Goal: Entertainment & Leisure: Consume media (video, audio)

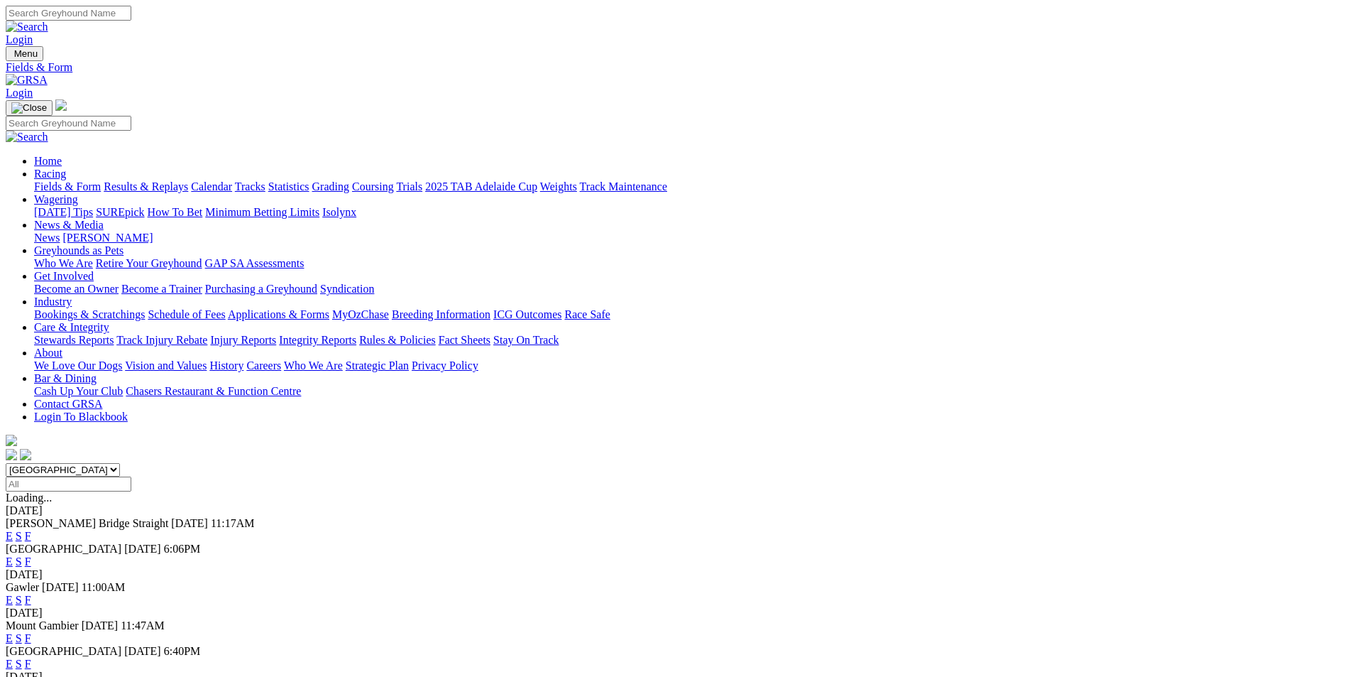
click at [120, 463] on select "[GEOGRAPHIC_DATA] [GEOGRAPHIC_DATA] [GEOGRAPHIC_DATA] [GEOGRAPHIC_DATA] [GEOGRA…" at bounding box center [63, 469] width 114 height 13
select select "QLD"
click at [120, 463] on select "South Australia New South Wales Northern Territory Queensland Tasmania Victoria…" at bounding box center [63, 469] width 114 height 13
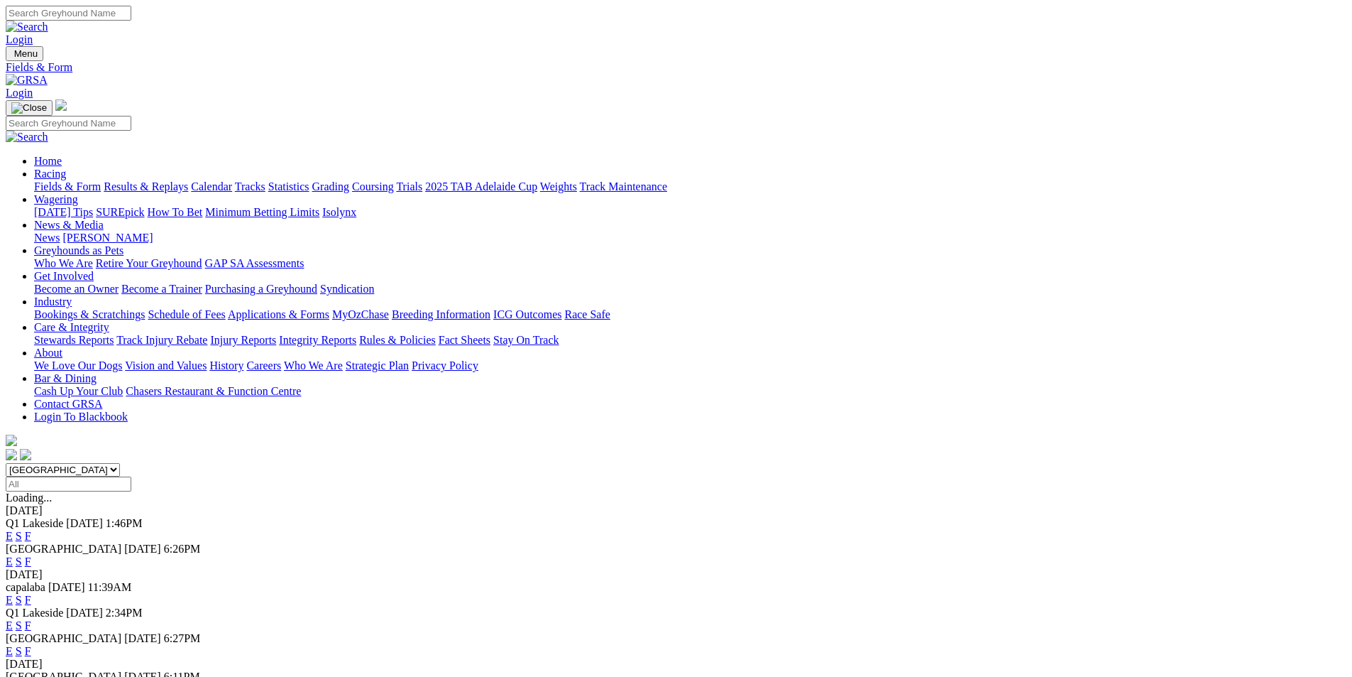
click at [31, 530] on link "F" at bounding box center [28, 536] width 6 height 12
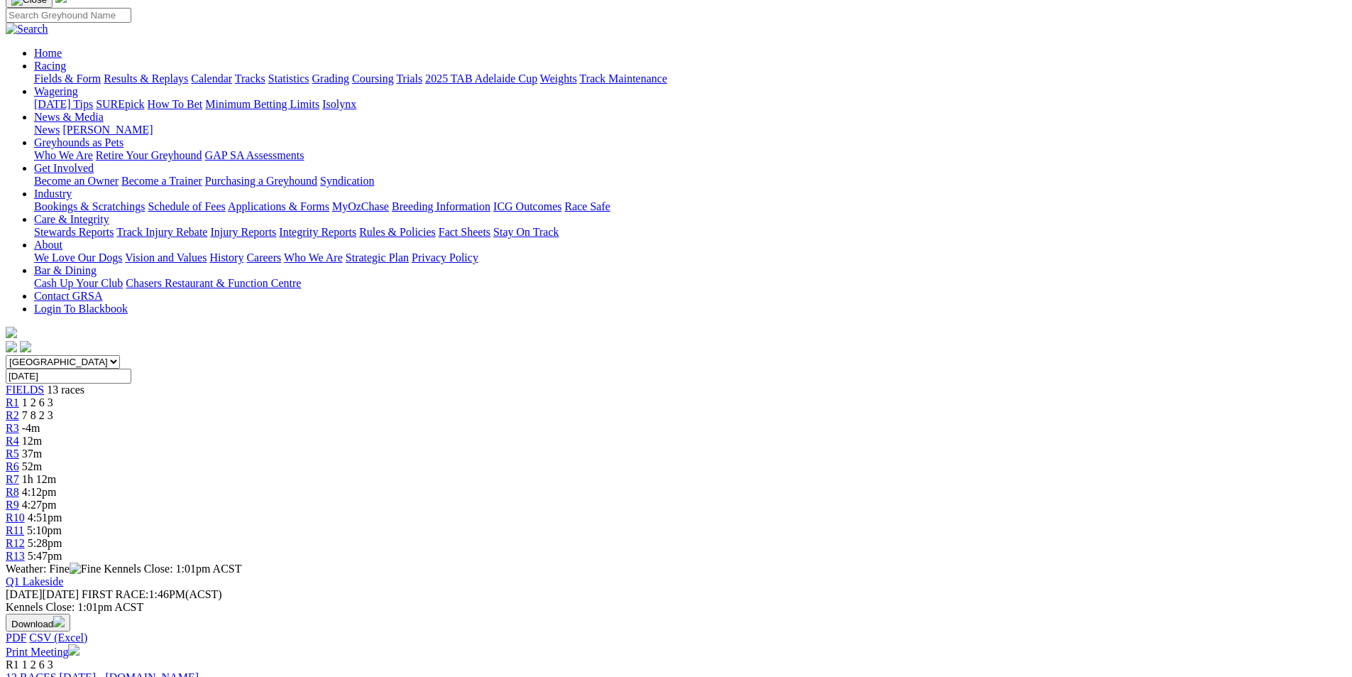
scroll to position [71, 0]
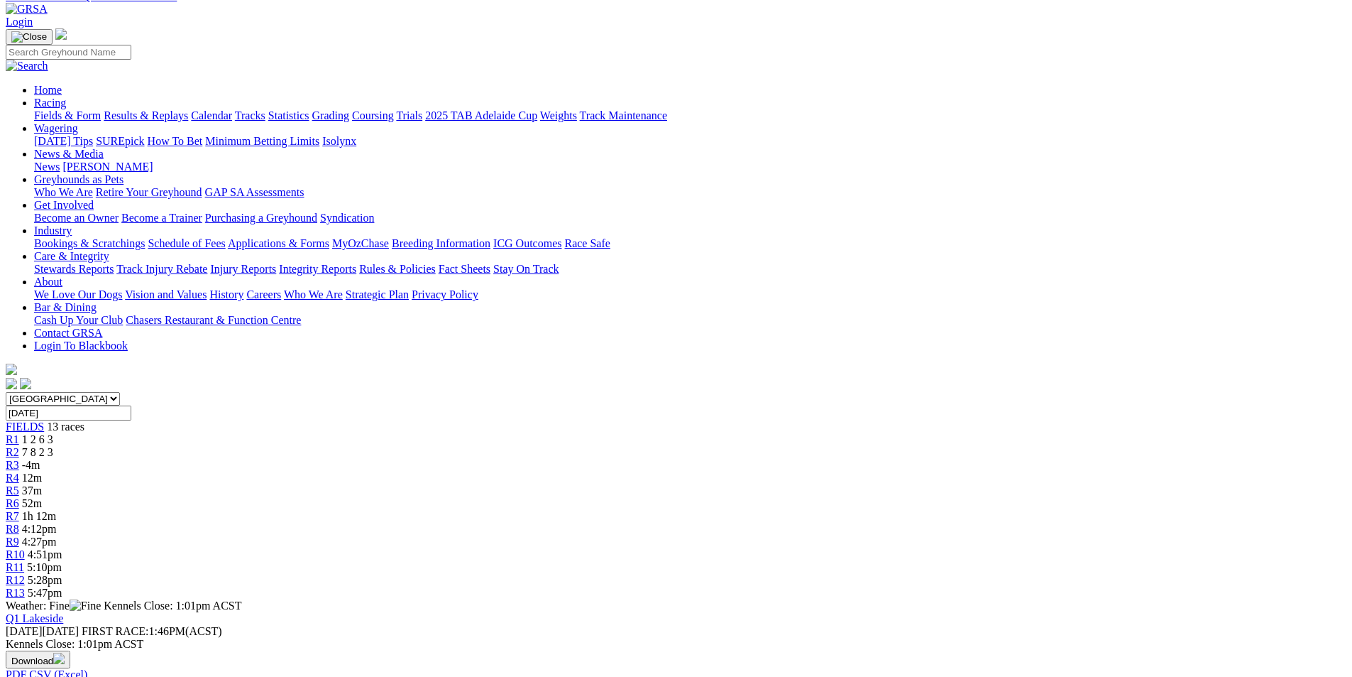
click at [70, 650] on button "Download" at bounding box center [38, 659] width 65 height 18
click at [768, 120] on link "CSV (Excel)" at bounding box center [739, 114] width 58 height 12
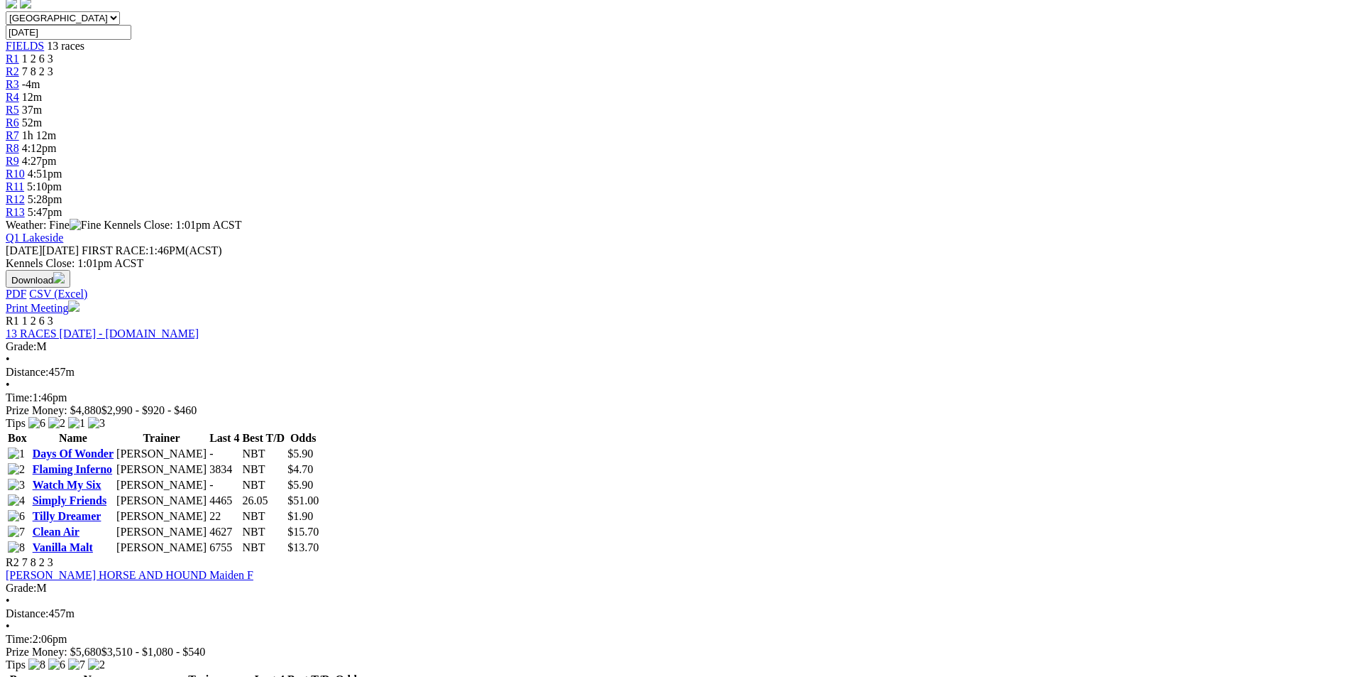
scroll to position [426, 0]
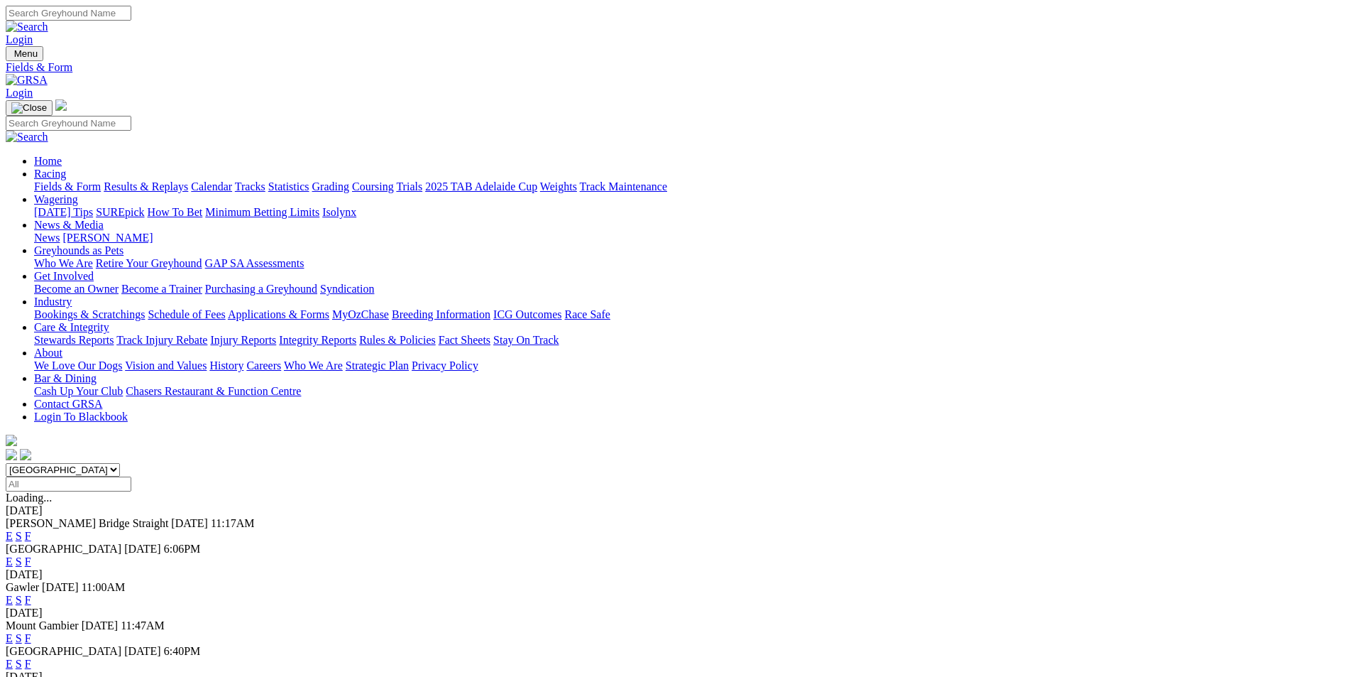
click at [120, 463] on select "[GEOGRAPHIC_DATA] [GEOGRAPHIC_DATA] [GEOGRAPHIC_DATA] [GEOGRAPHIC_DATA] [GEOGRA…" at bounding box center [63, 469] width 114 height 13
select select "QLD"
click at [120, 463] on select "[GEOGRAPHIC_DATA] [GEOGRAPHIC_DATA] [GEOGRAPHIC_DATA] [GEOGRAPHIC_DATA] [GEOGRA…" at bounding box center [63, 469] width 114 height 13
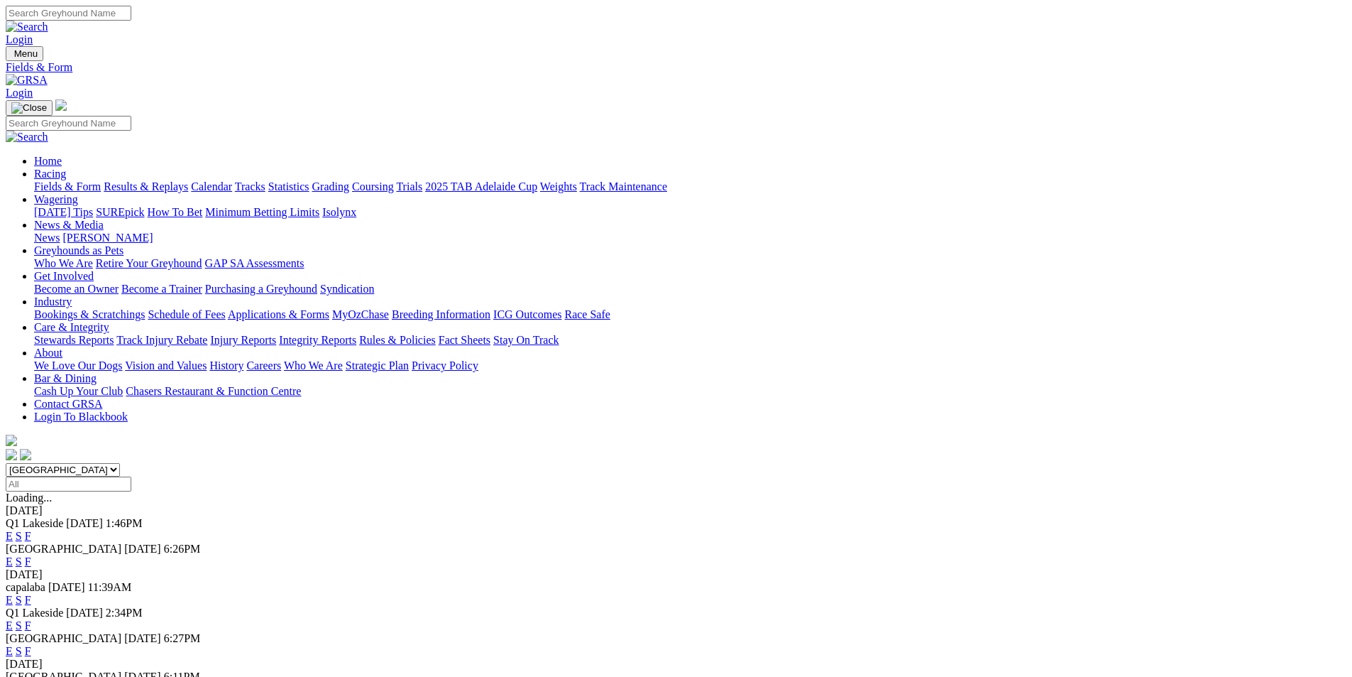
click at [31, 530] on link "F" at bounding box center [28, 536] width 6 height 12
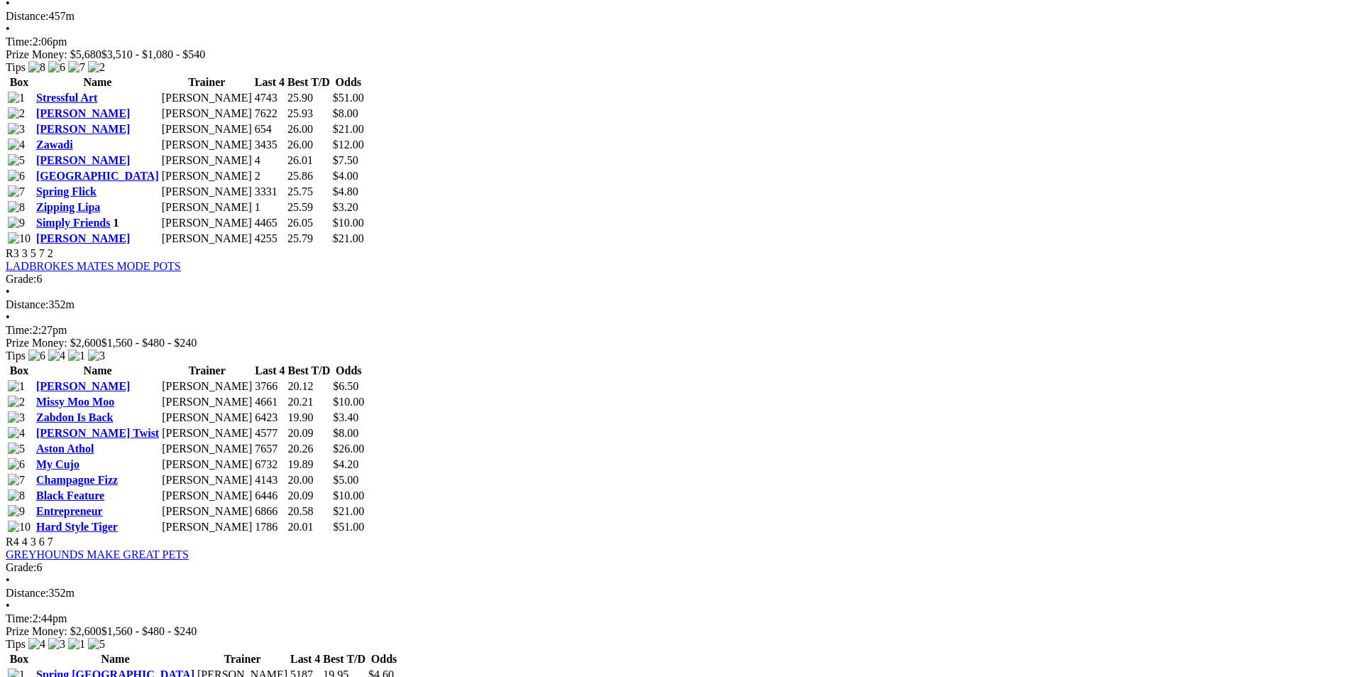
scroll to position [1065, 0]
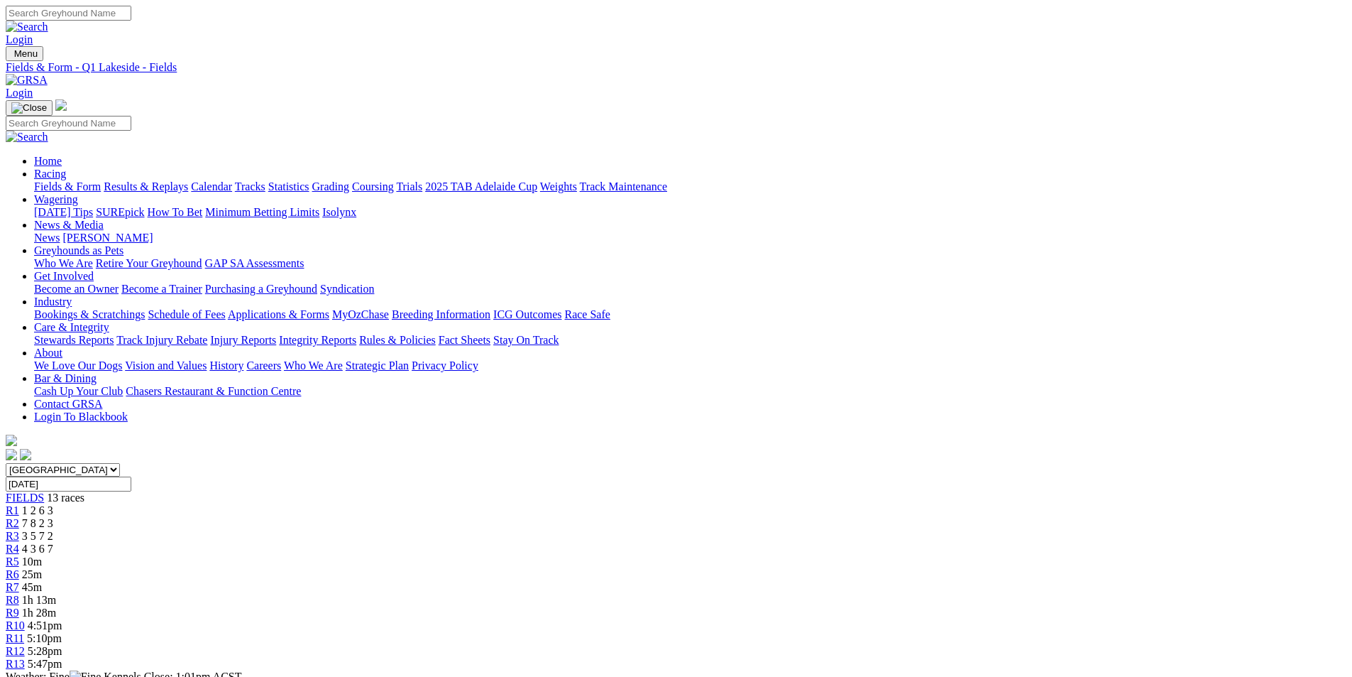
click at [101, 180] on link "Fields & Form" at bounding box center [67, 186] width 67 height 12
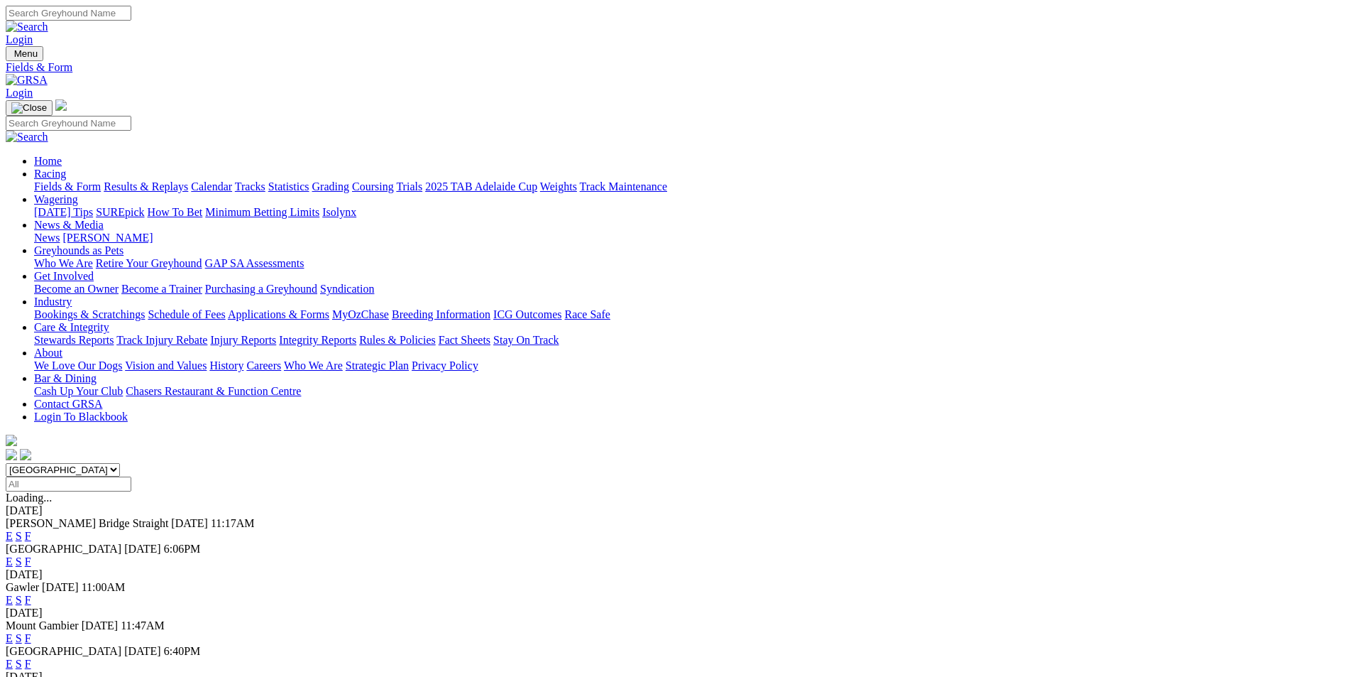
click at [120, 463] on select "South Australia New South Wales Northern Territory Queensland Tasmania Victoria…" at bounding box center [63, 469] width 114 height 13
select select "QLD"
click at [120, 463] on select "South Australia New South Wales Northern Territory Queensland Tasmania Victoria…" at bounding box center [63, 469] width 114 height 13
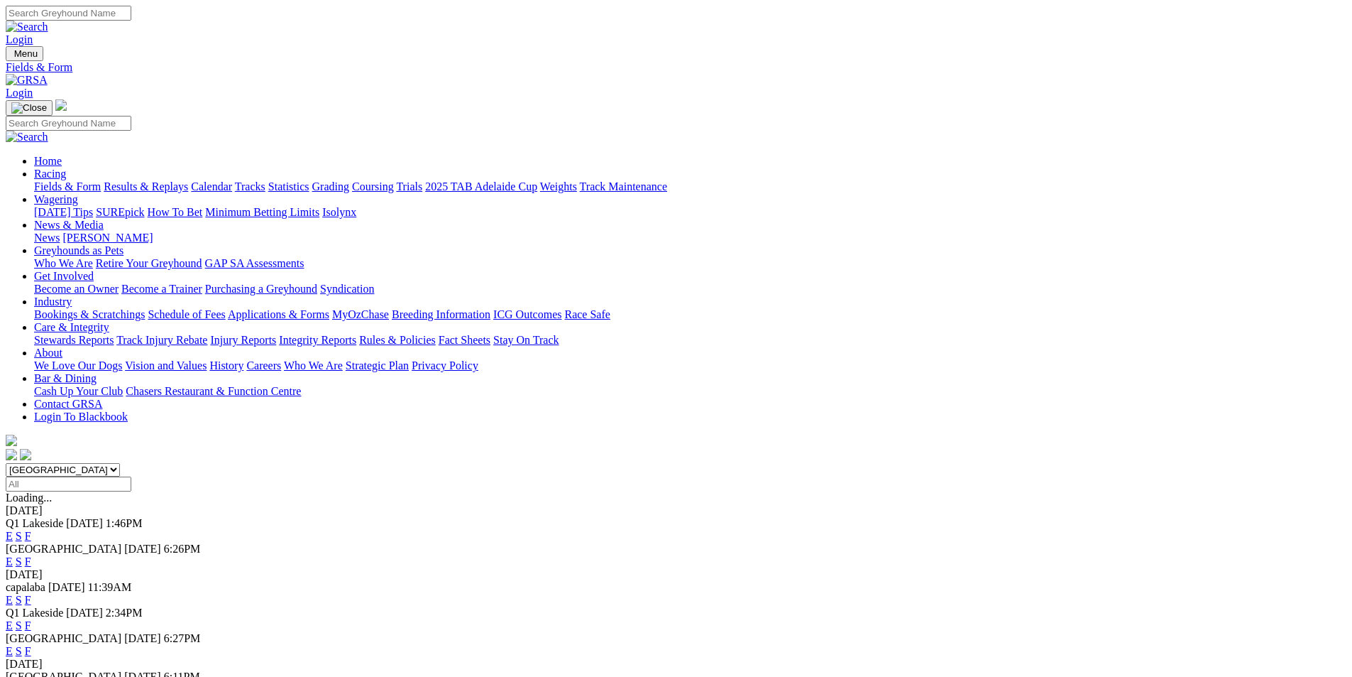
click at [13, 530] on link "E" at bounding box center [9, 536] width 7 height 12
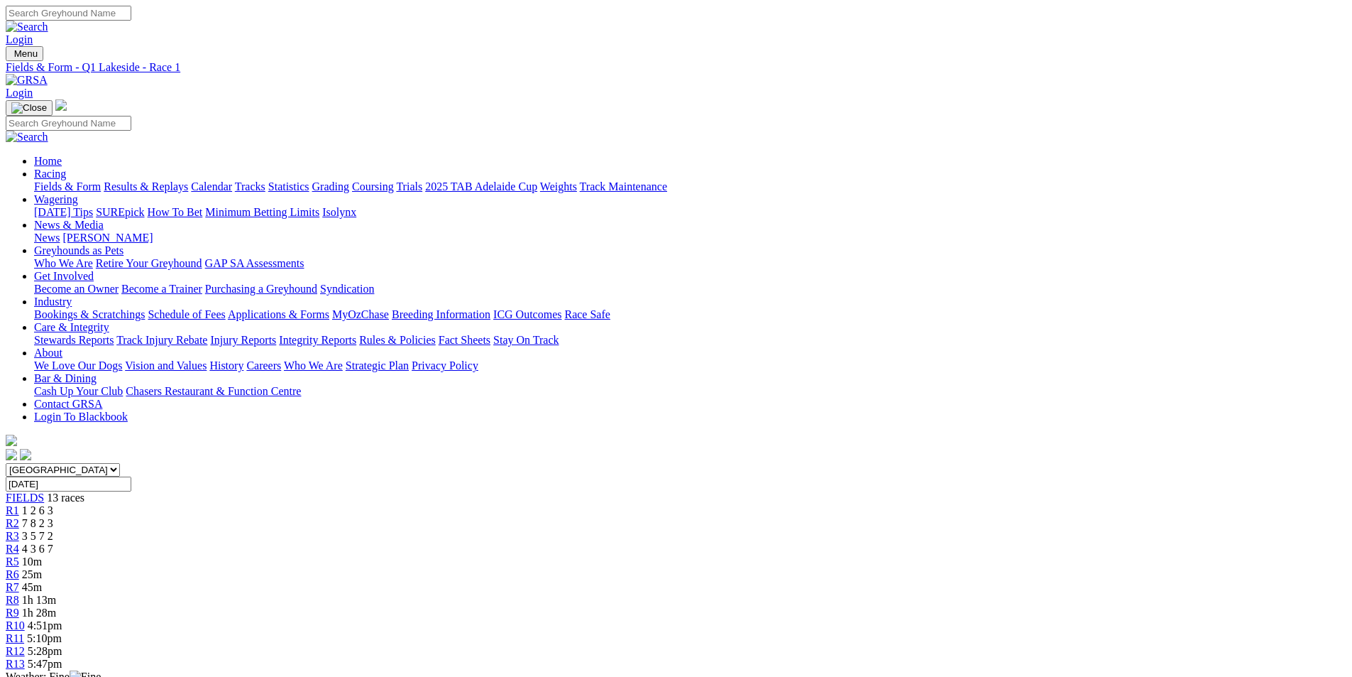
click at [19, 555] on link "R5" at bounding box center [12, 561] width 13 height 12
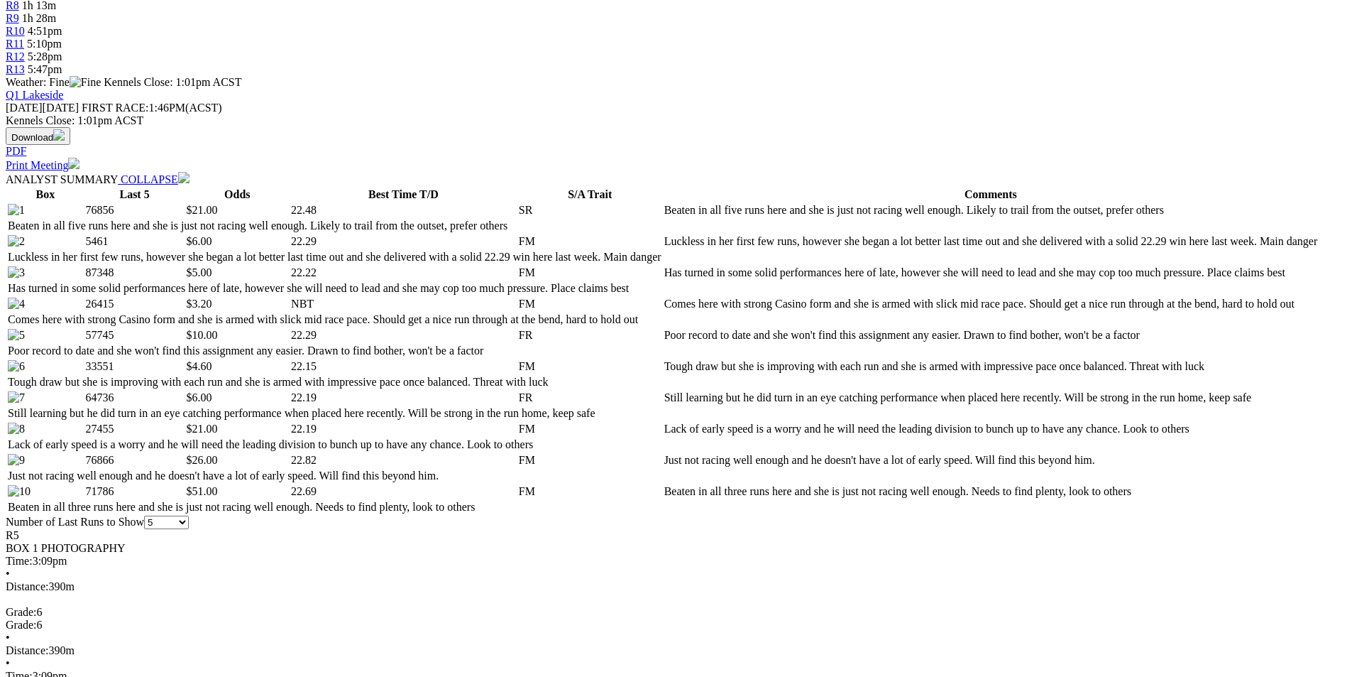
scroll to position [639, 0]
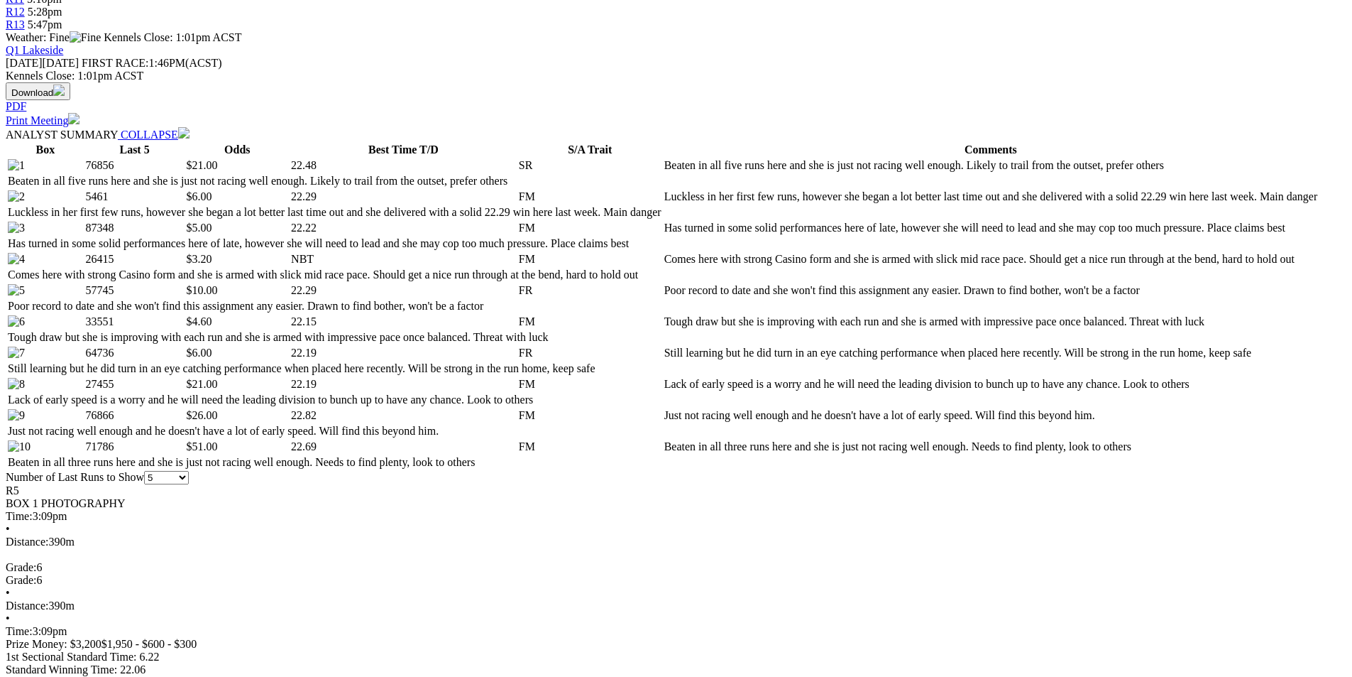
select select "10"
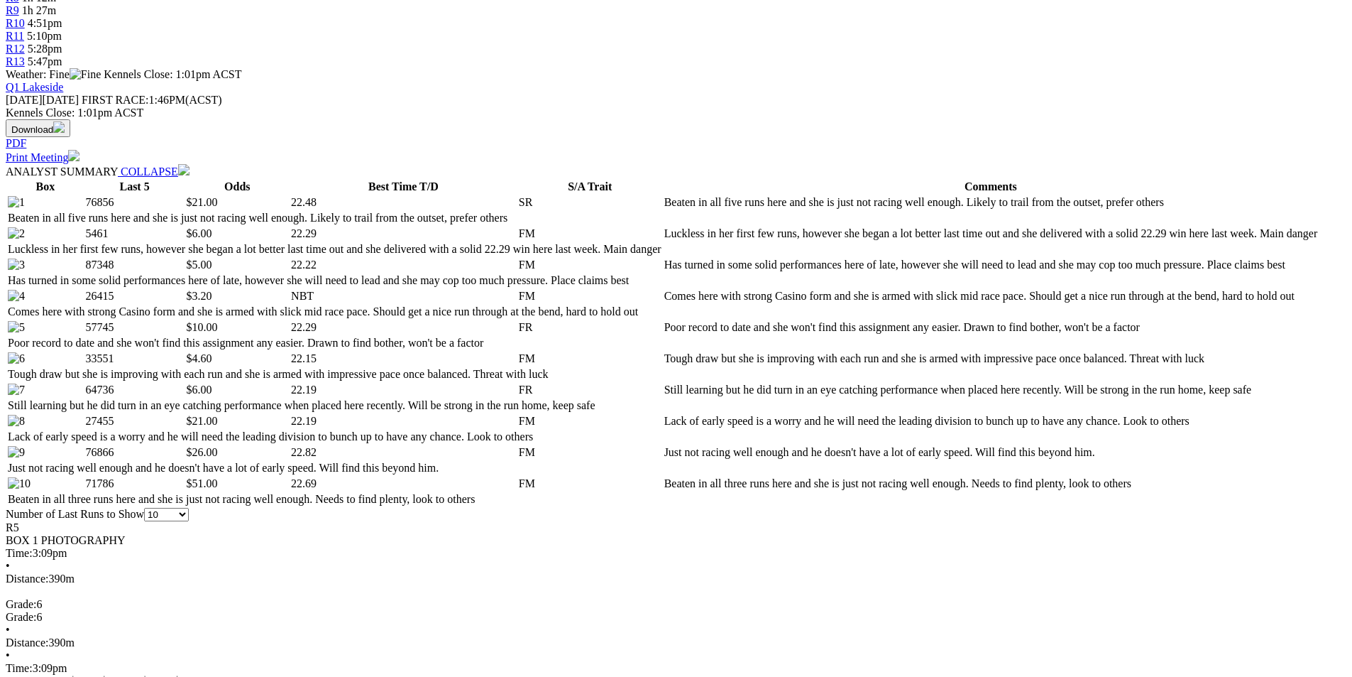
scroll to position [639, 0]
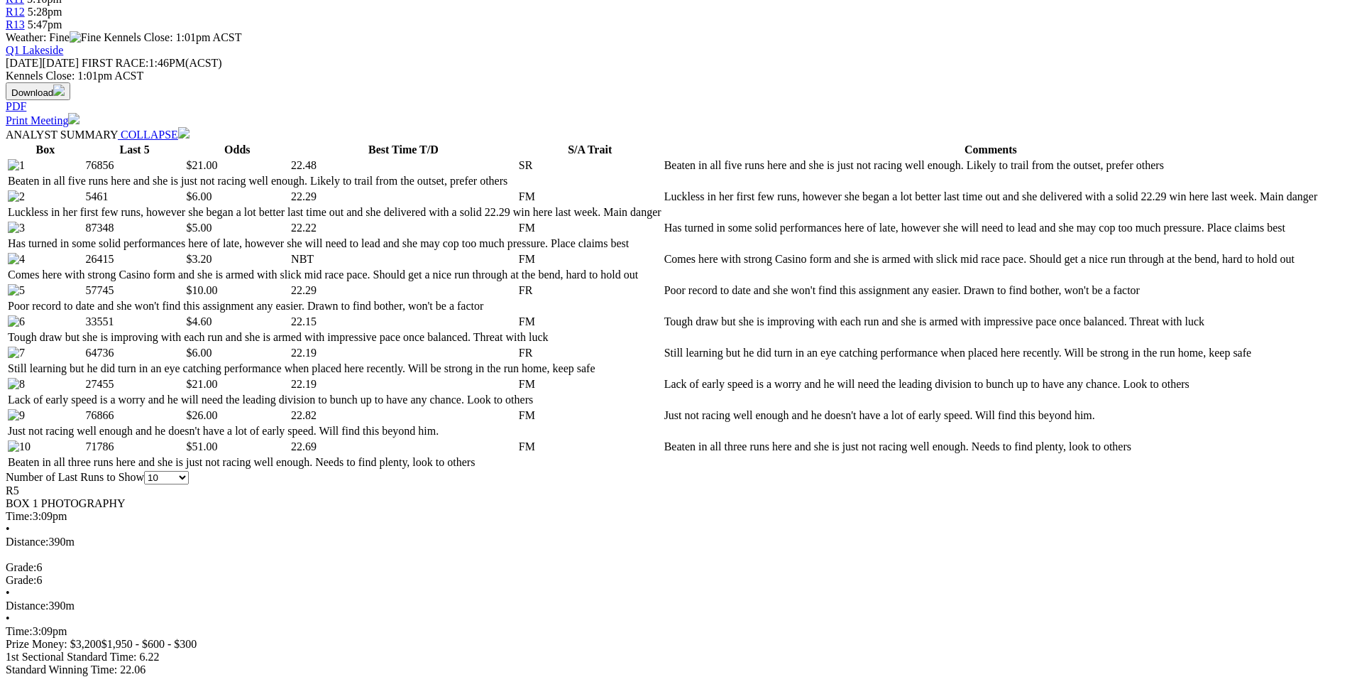
select select "20"
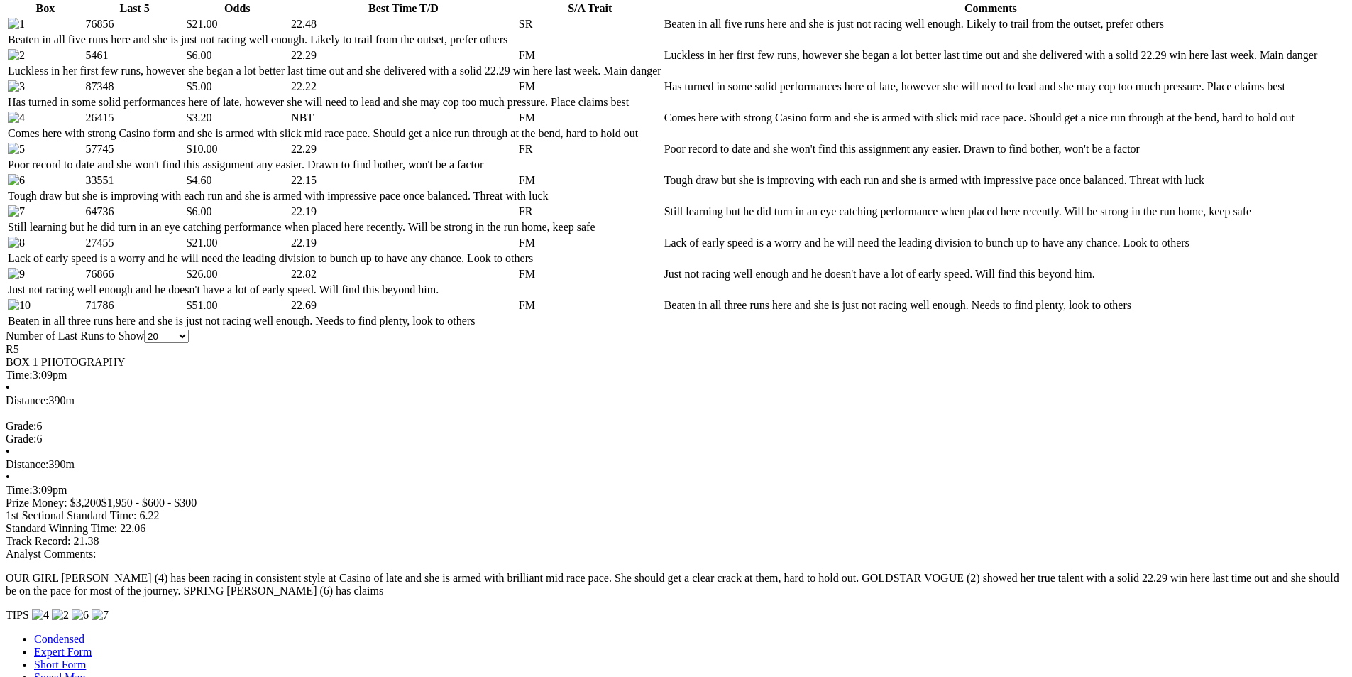
scroll to position [781, 0]
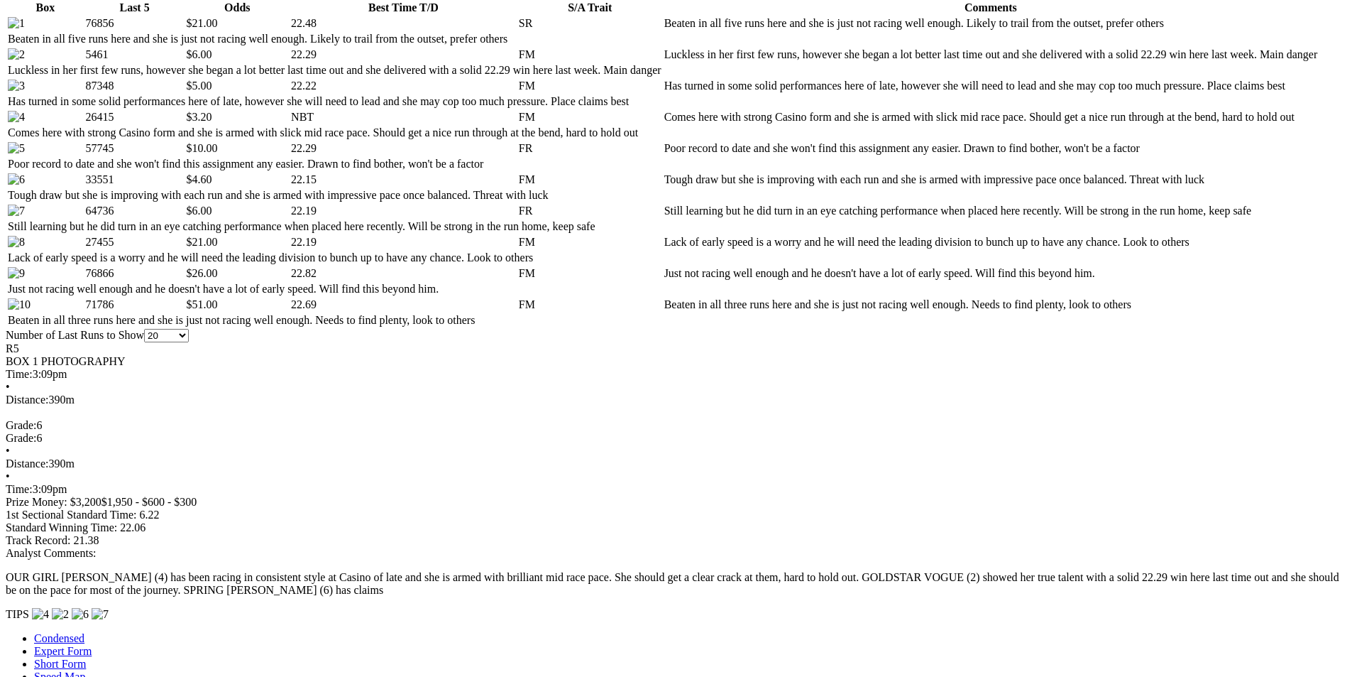
scroll to position [426, 0]
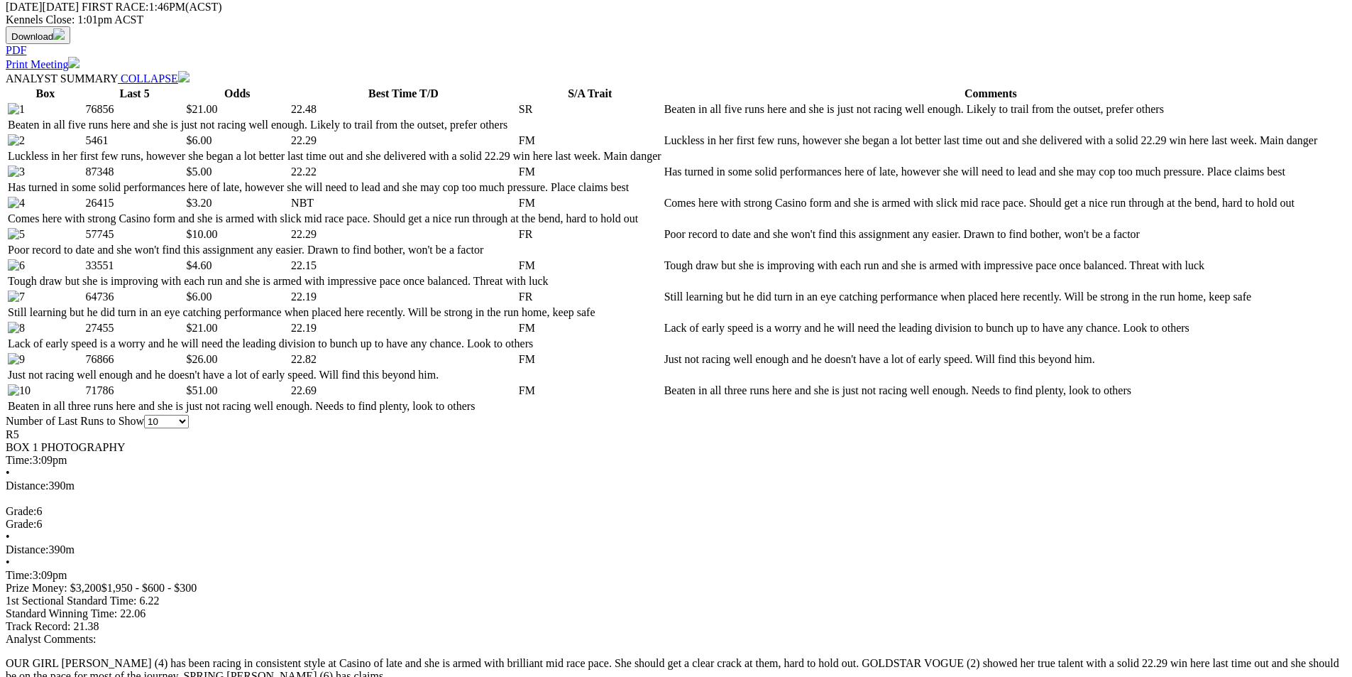
scroll to position [781, 0]
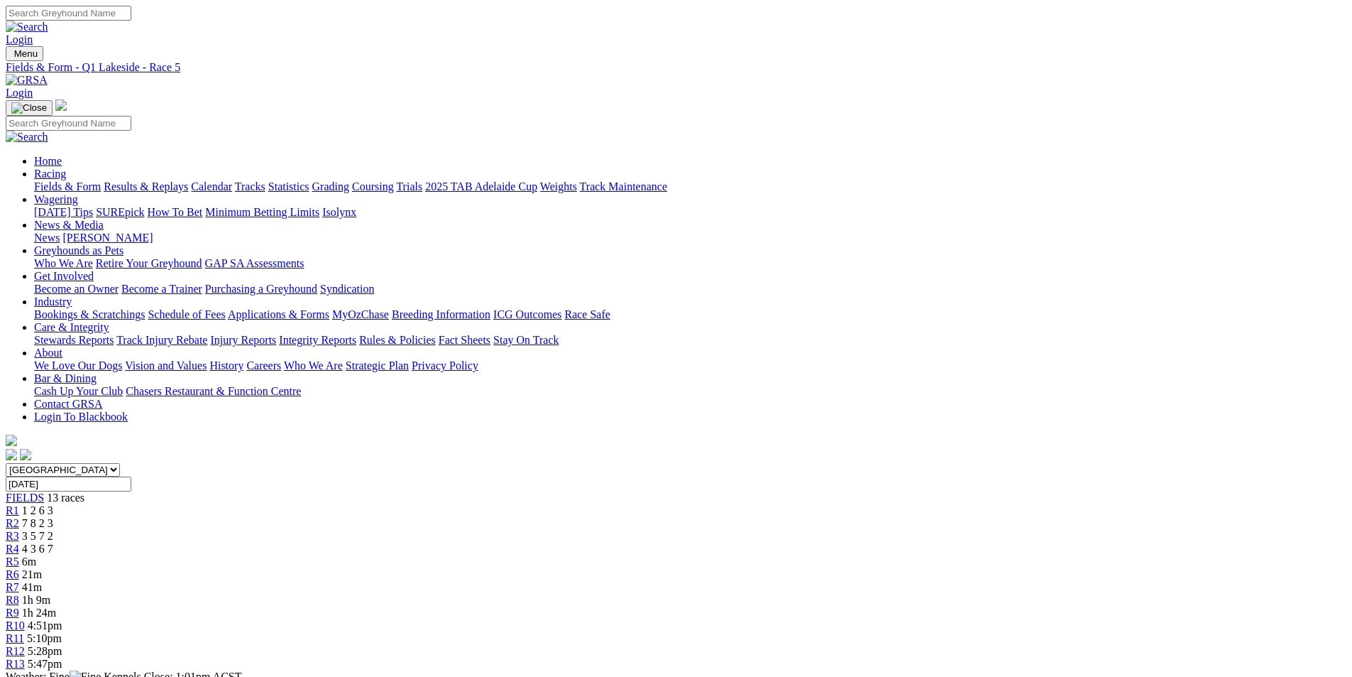
select select "10"
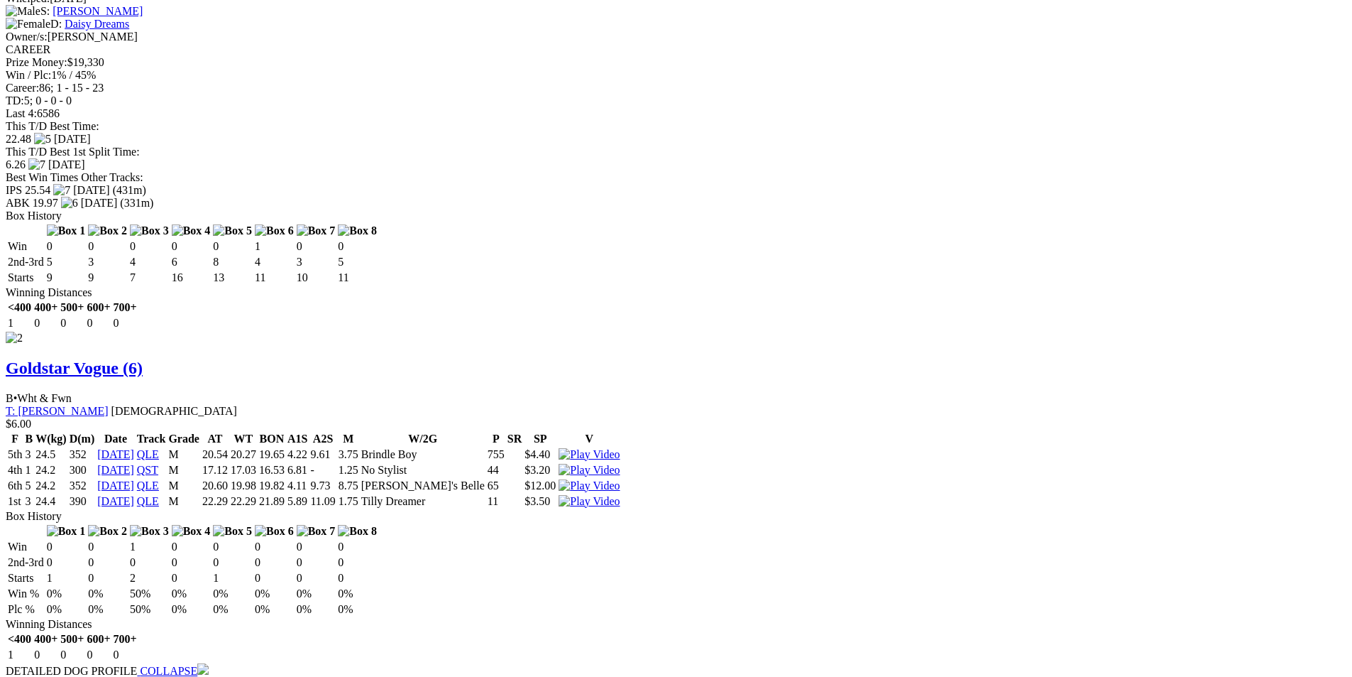
scroll to position [2130, 0]
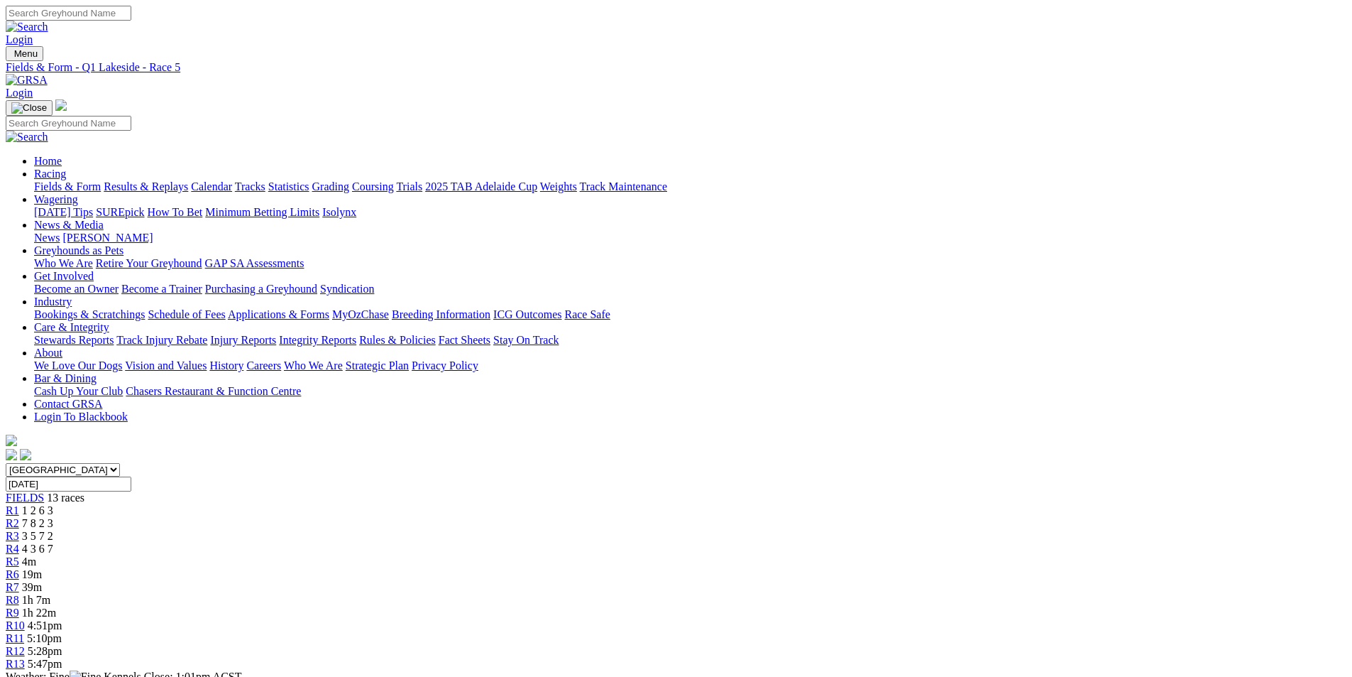
select select "20"
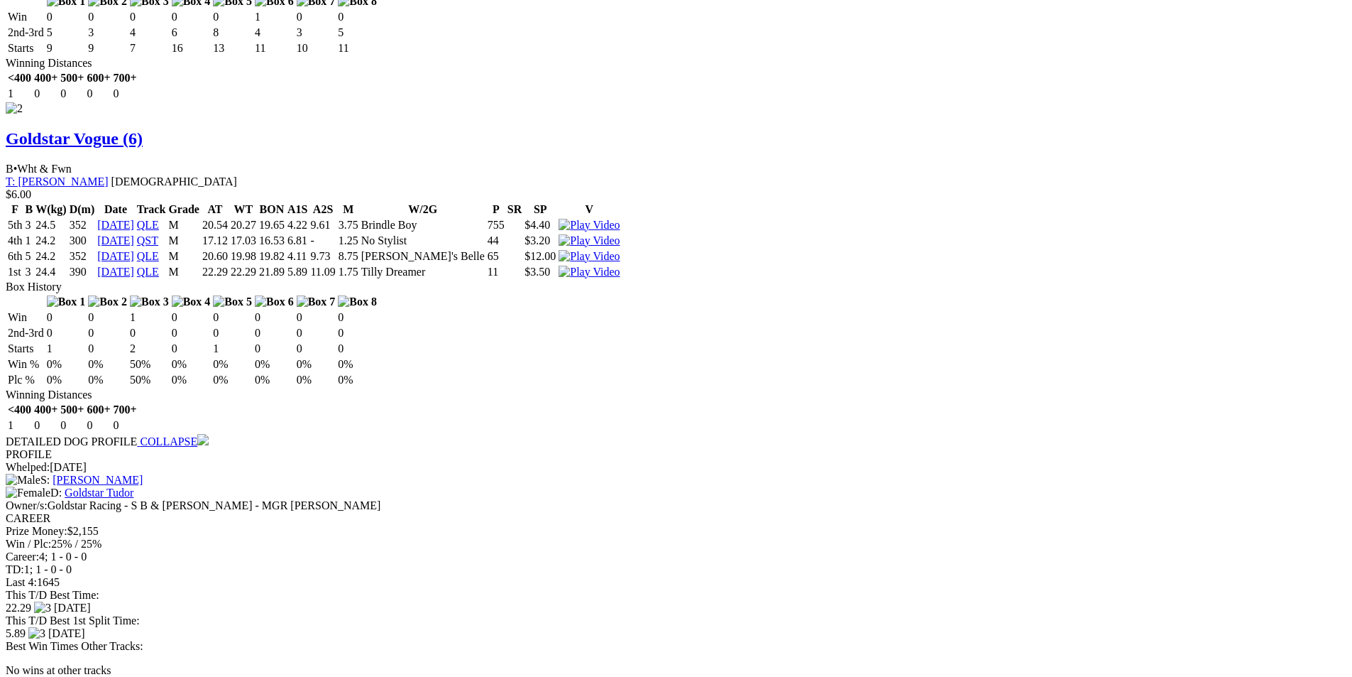
scroll to position [2201, 0]
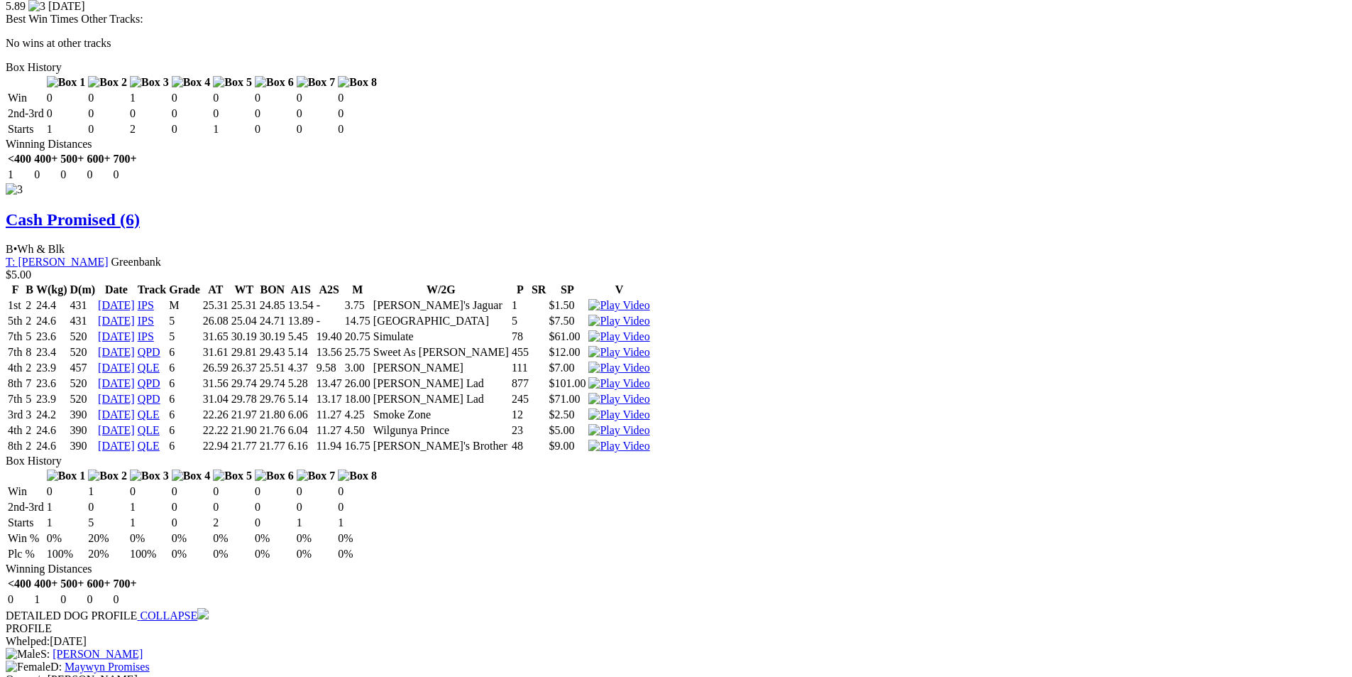
scroll to position [2816, 0]
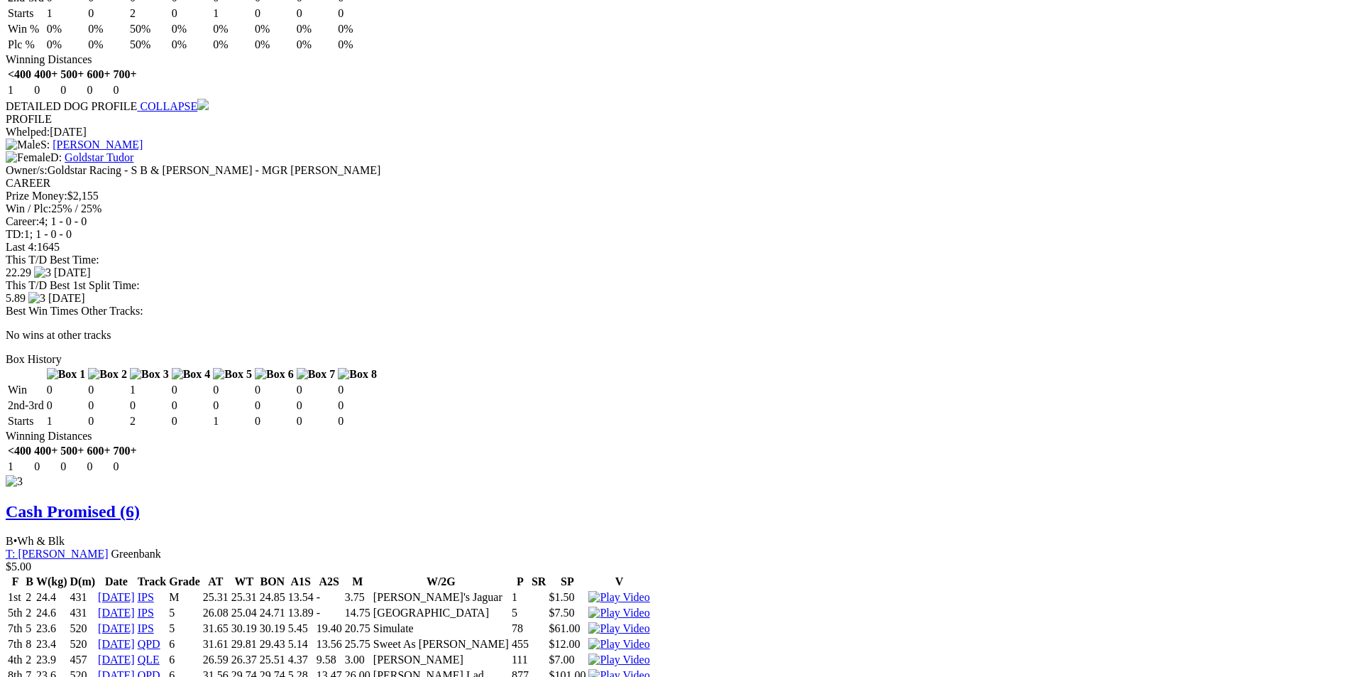
scroll to position [2177, 0]
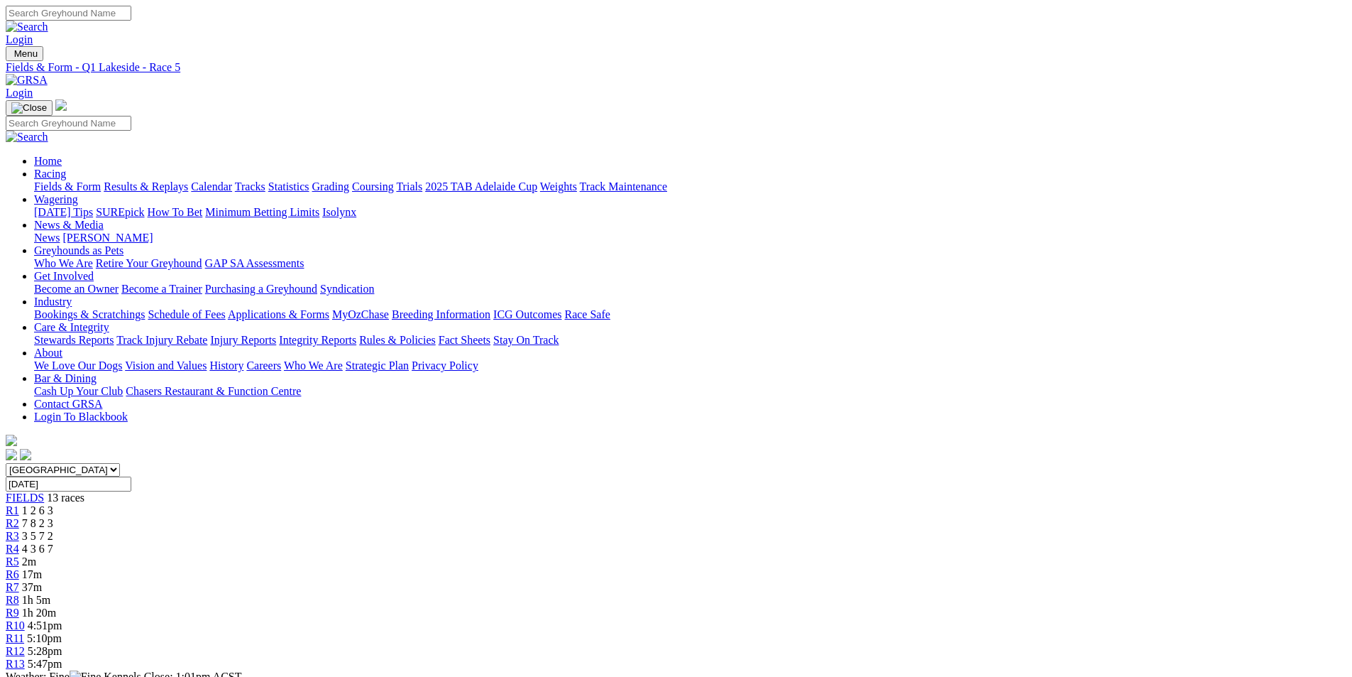
click at [19, 568] on span "R6" at bounding box center [12, 574] width 13 height 12
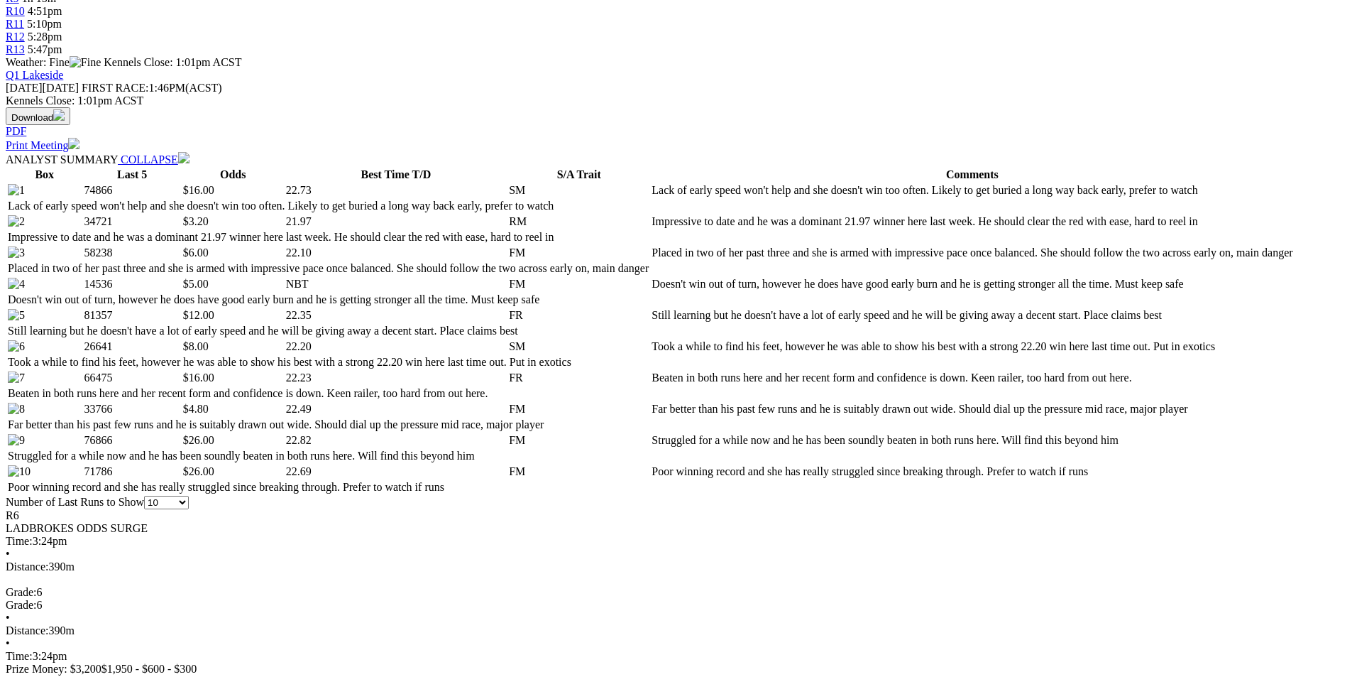
scroll to position [639, 0]
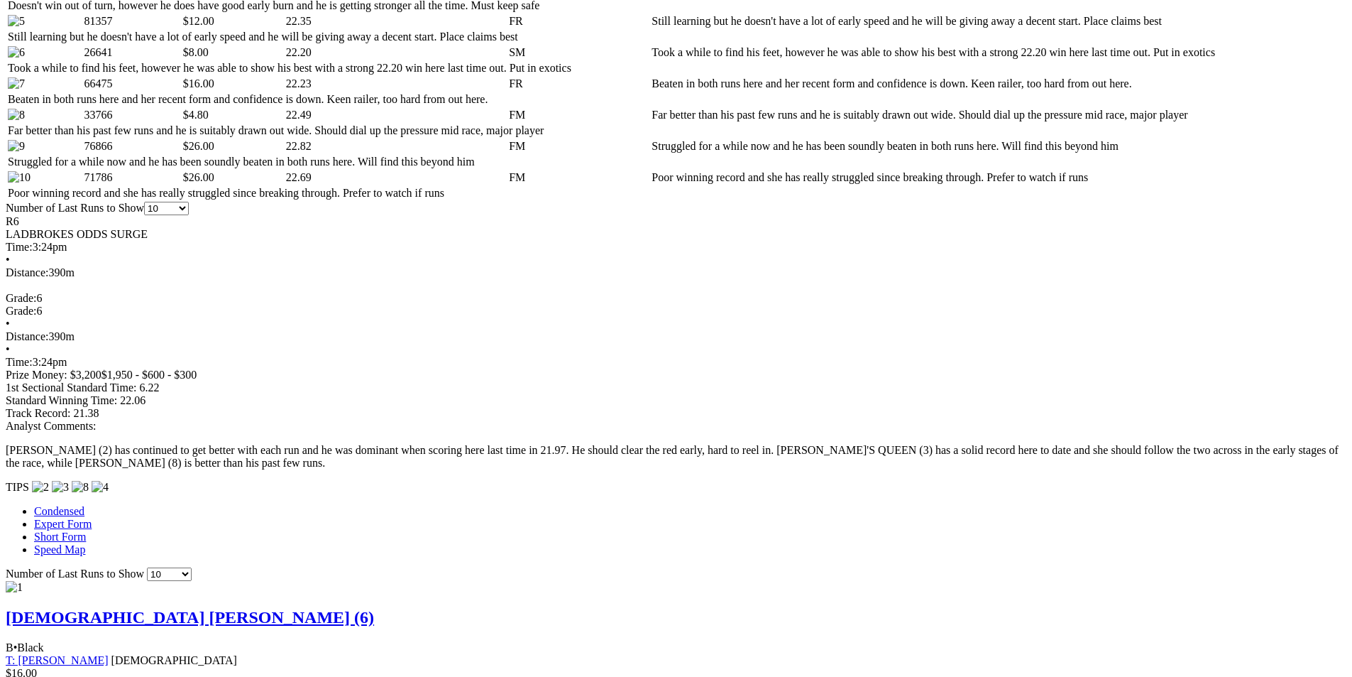
scroll to position [994, 0]
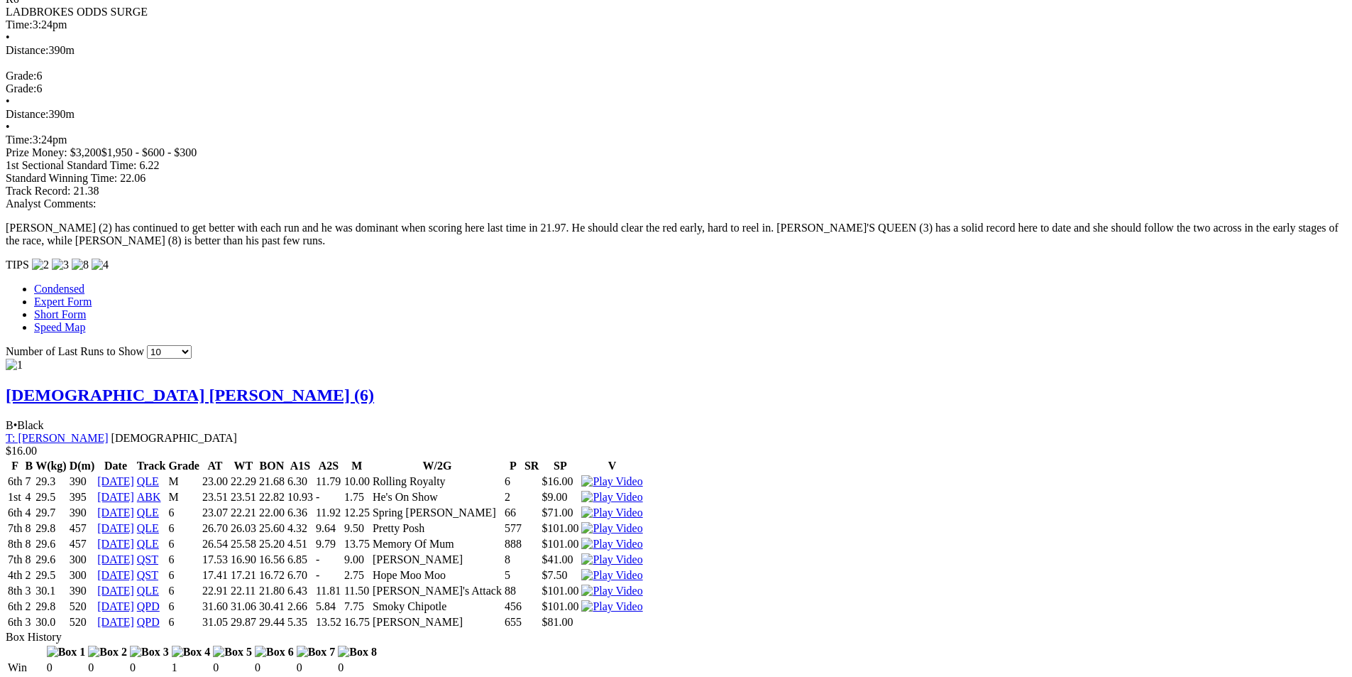
scroll to position [1136, 0]
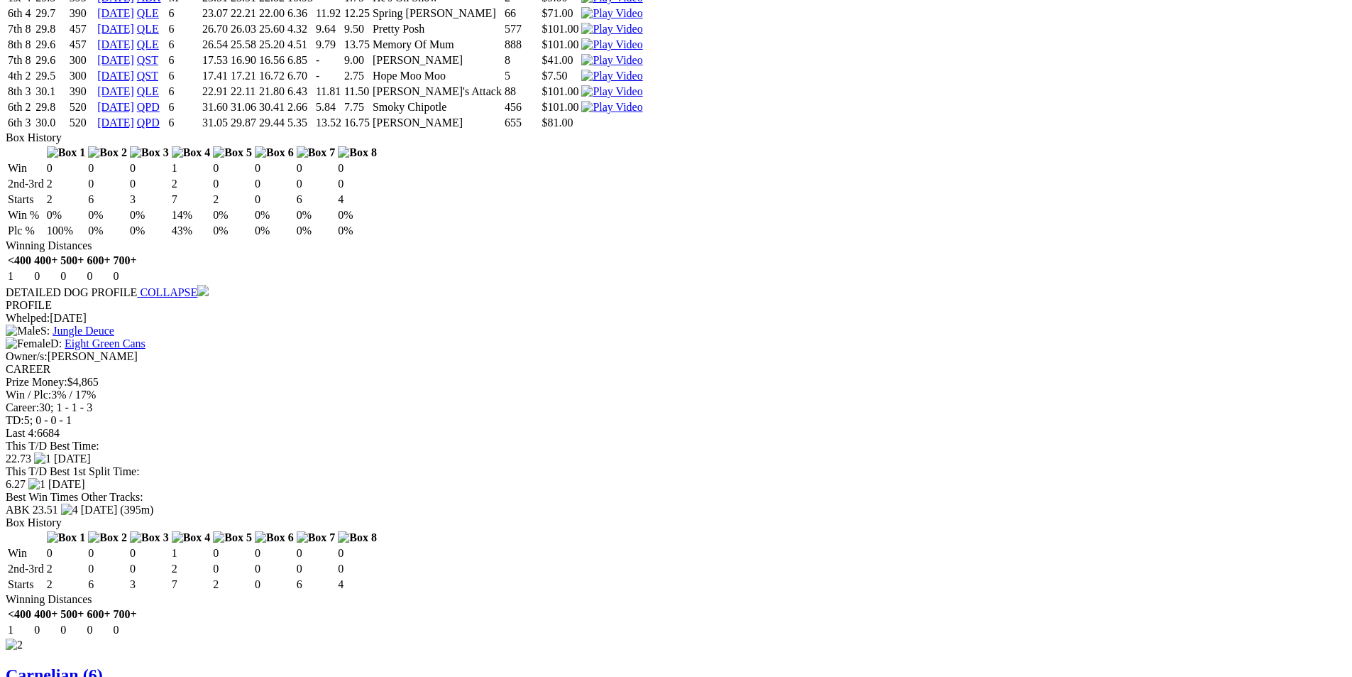
scroll to position [1633, 0]
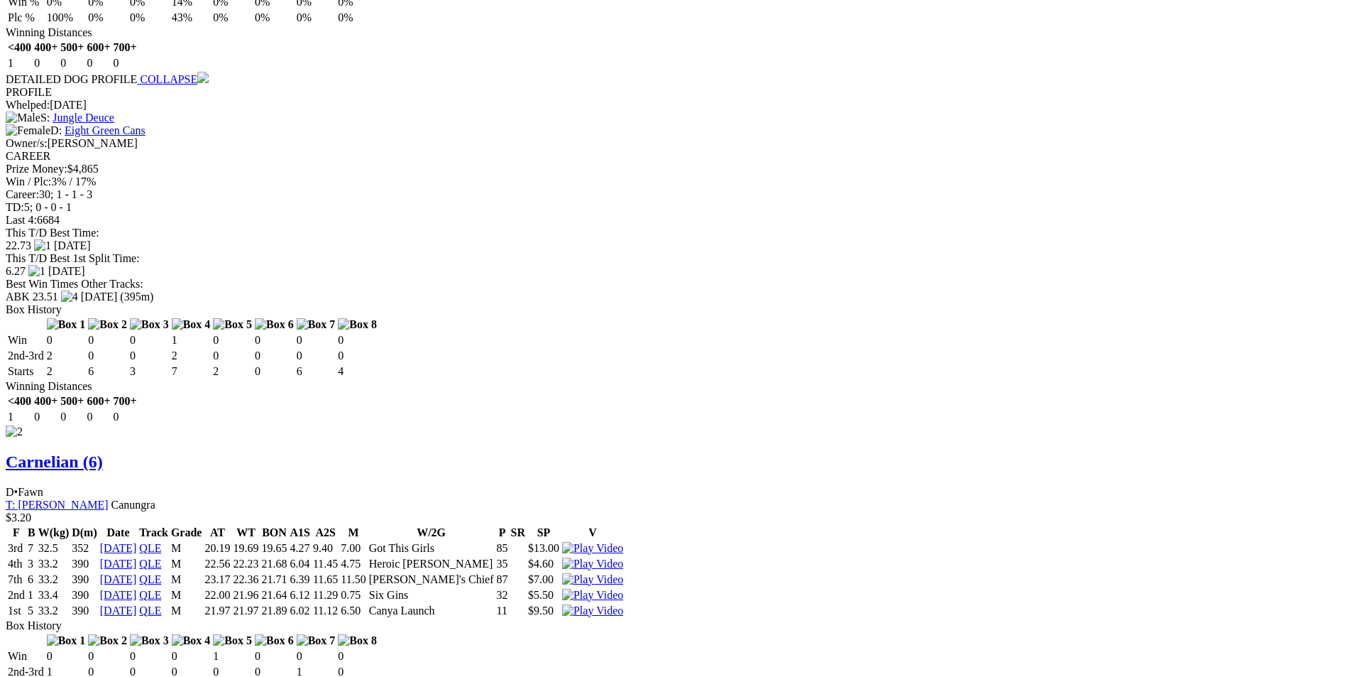
scroll to position [1846, 0]
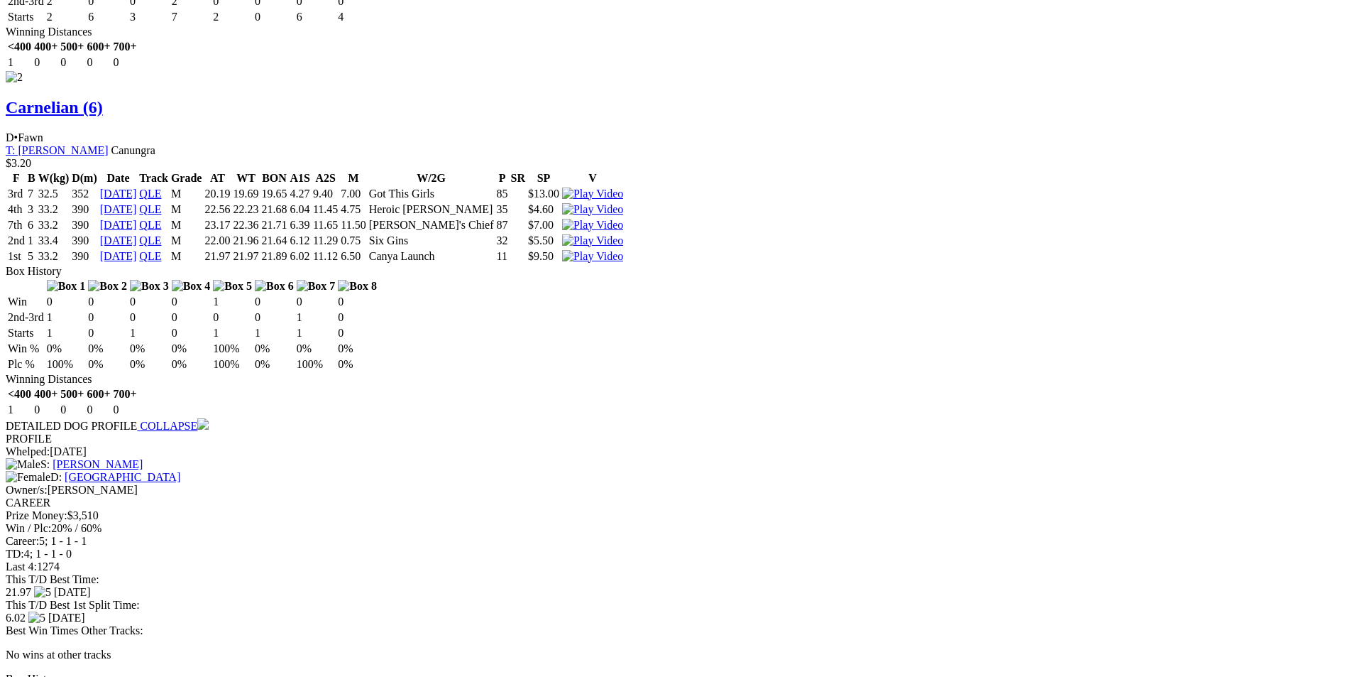
scroll to position [2201, 0]
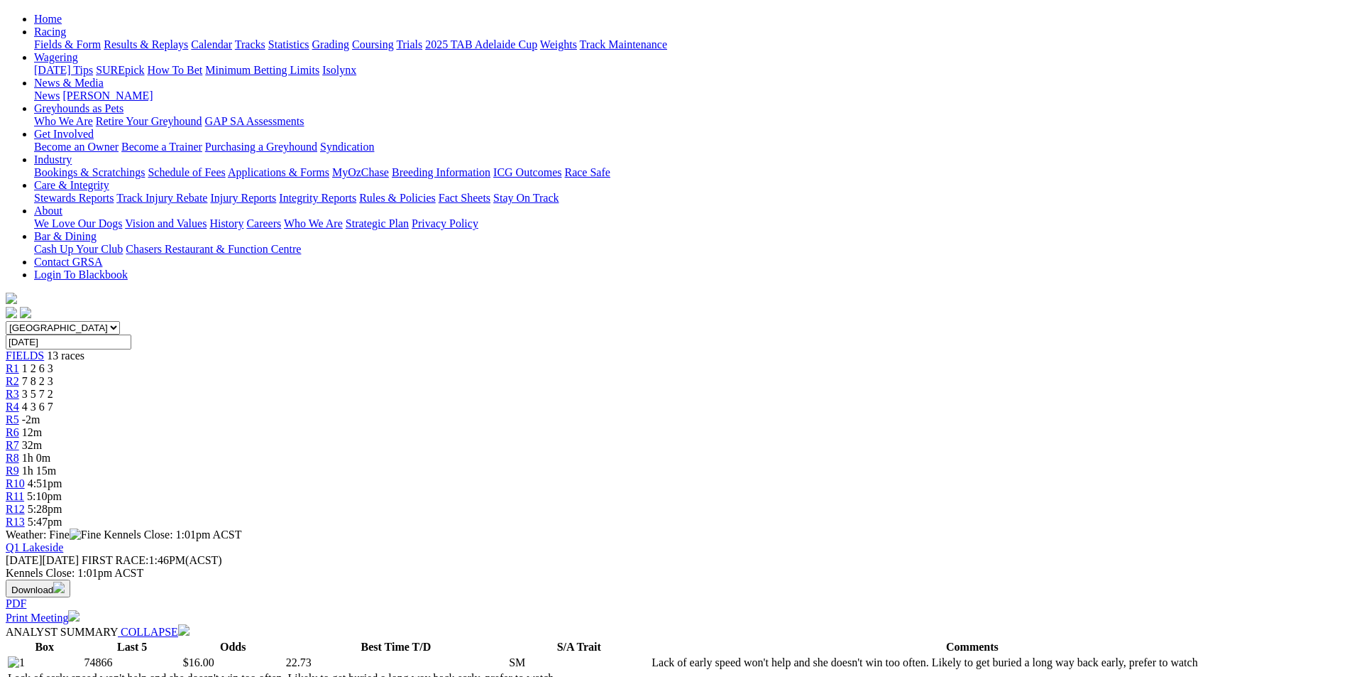
scroll to position [0, 0]
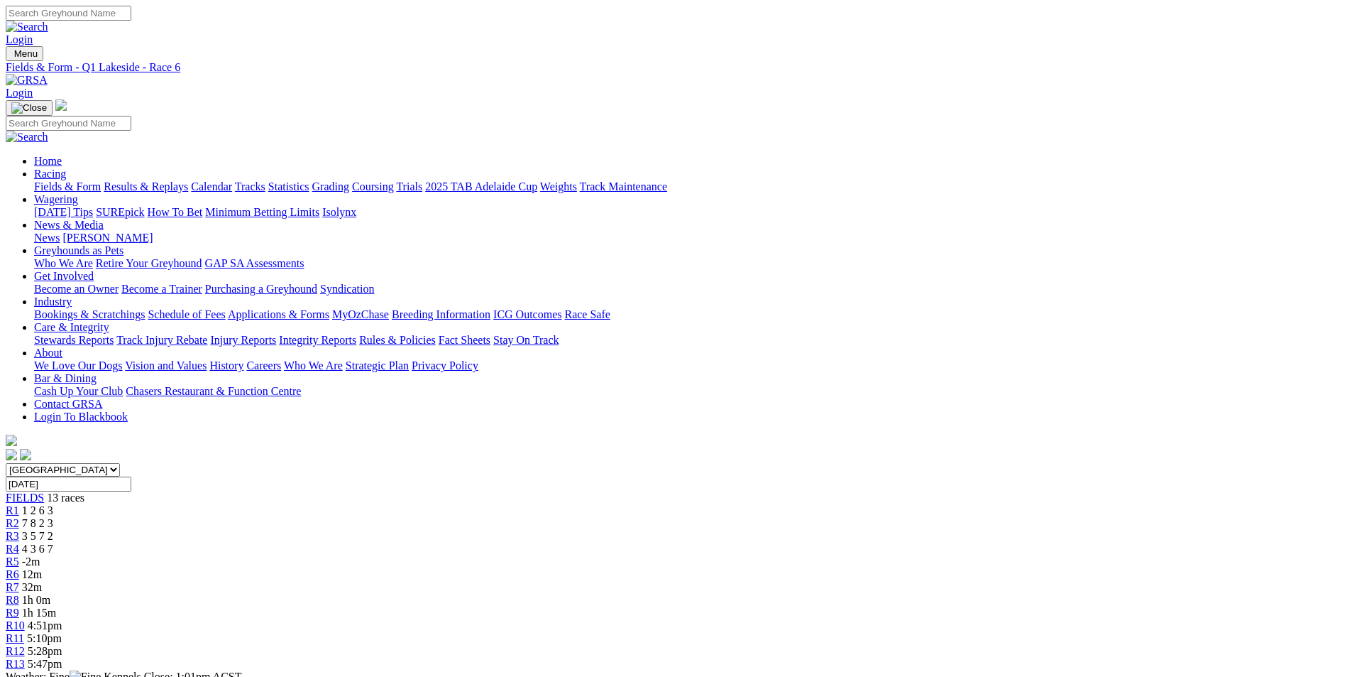
click at [19, 594] on span "R8" at bounding box center [12, 600] width 13 height 12
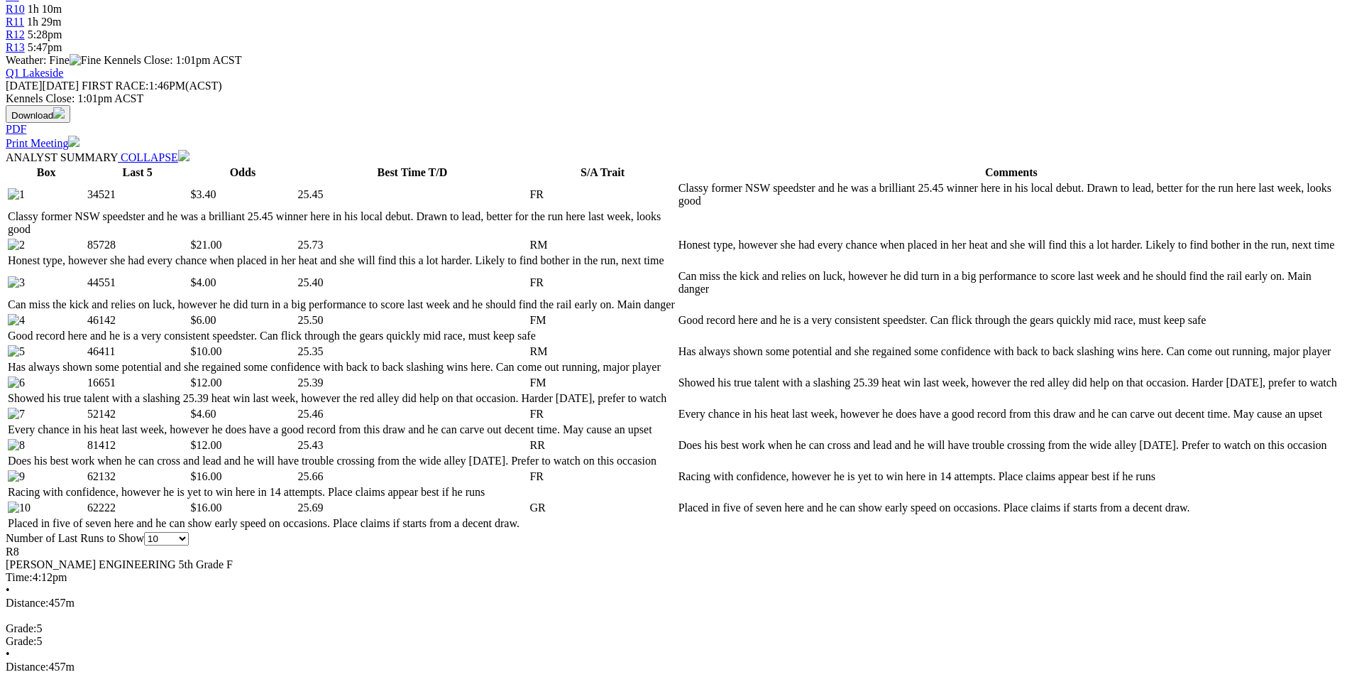
scroll to position [639, 0]
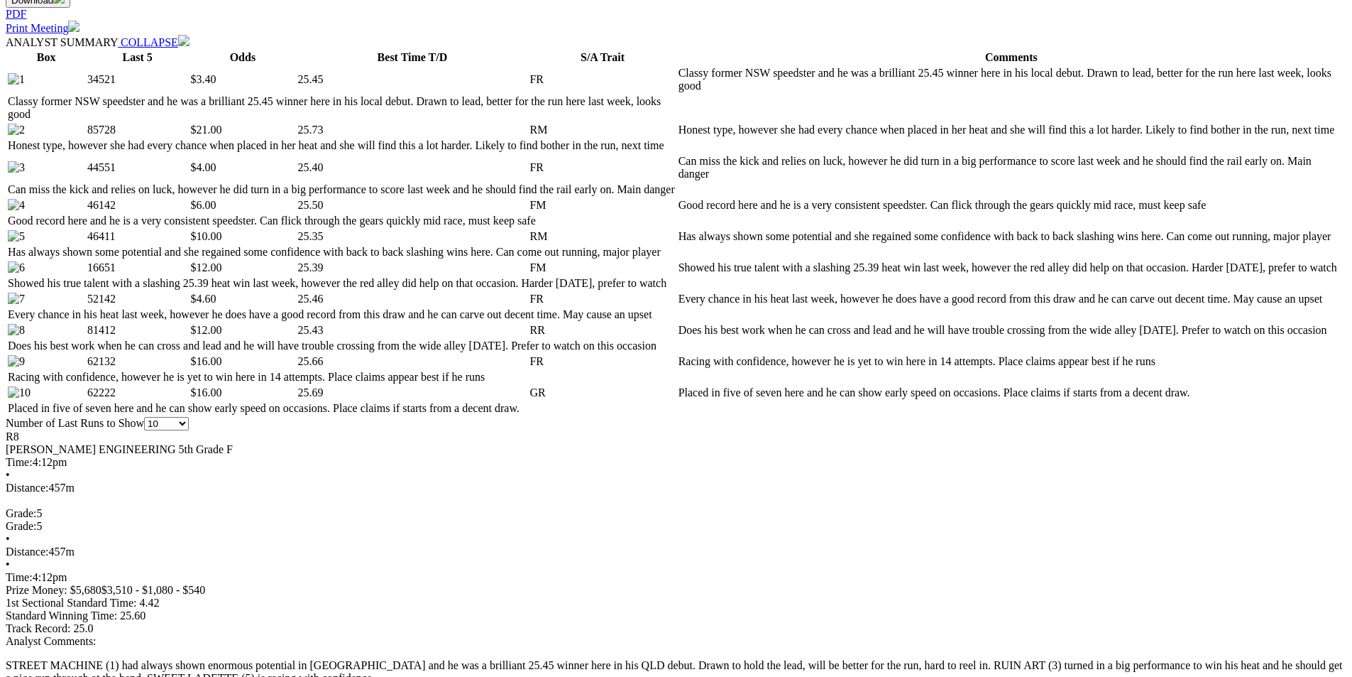
scroll to position [781, 0]
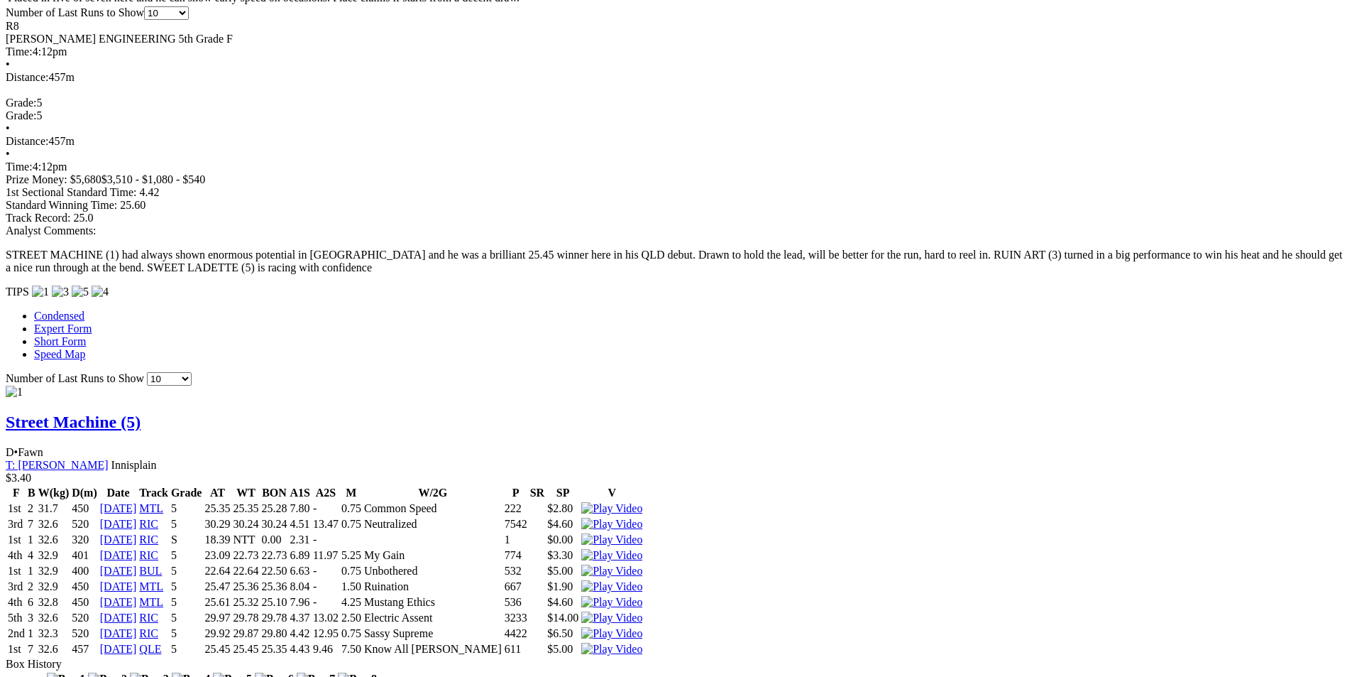
scroll to position [1136, 0]
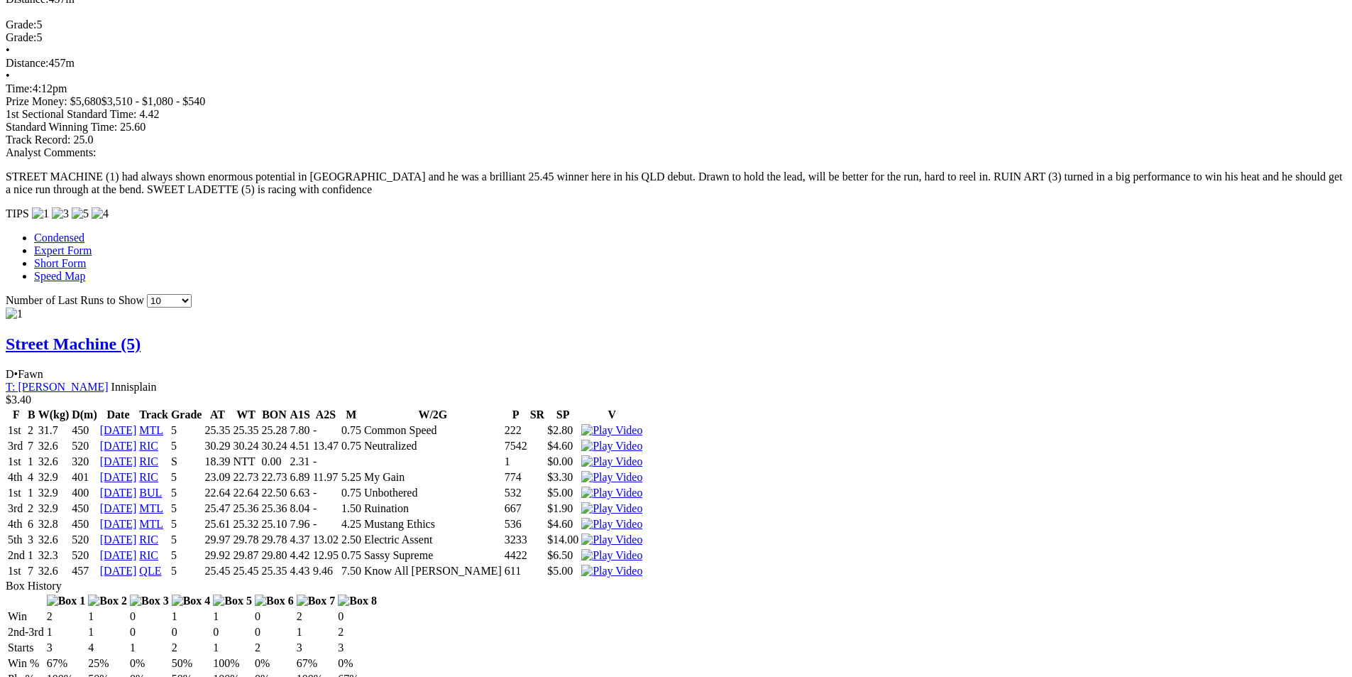
scroll to position [1278, 0]
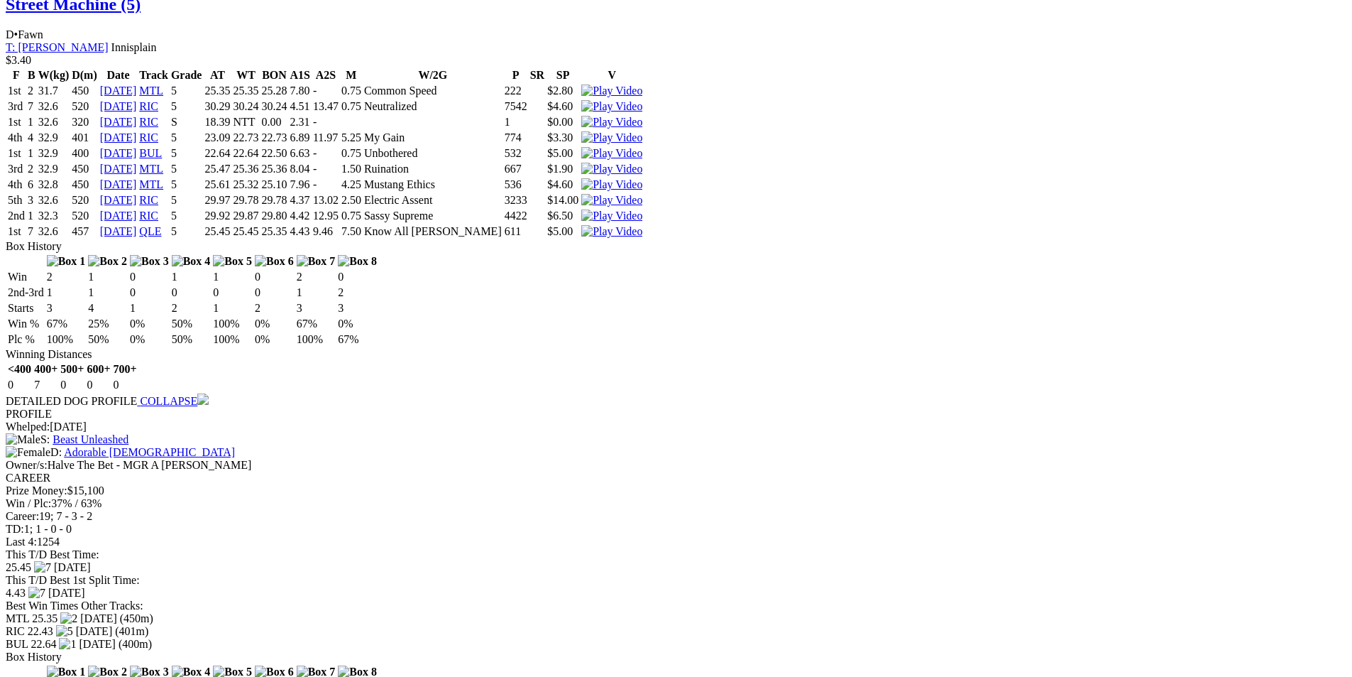
scroll to position [1562, 0]
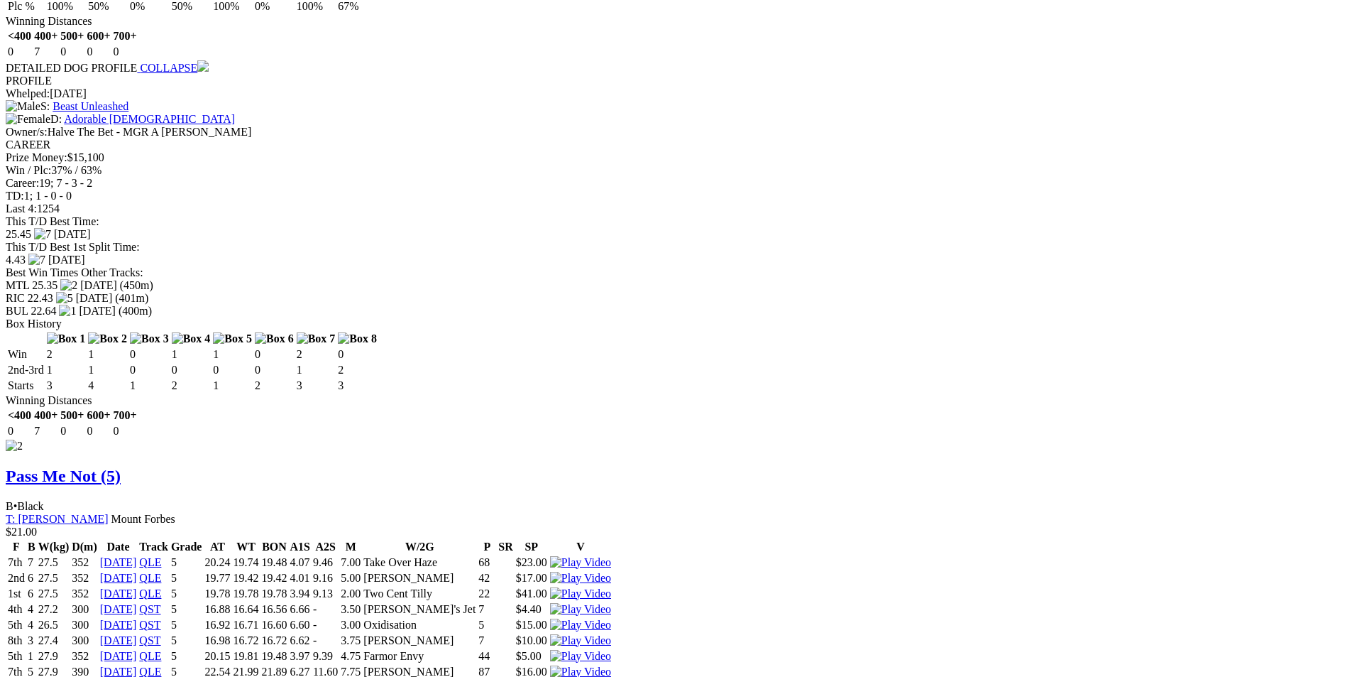
scroll to position [1917, 0]
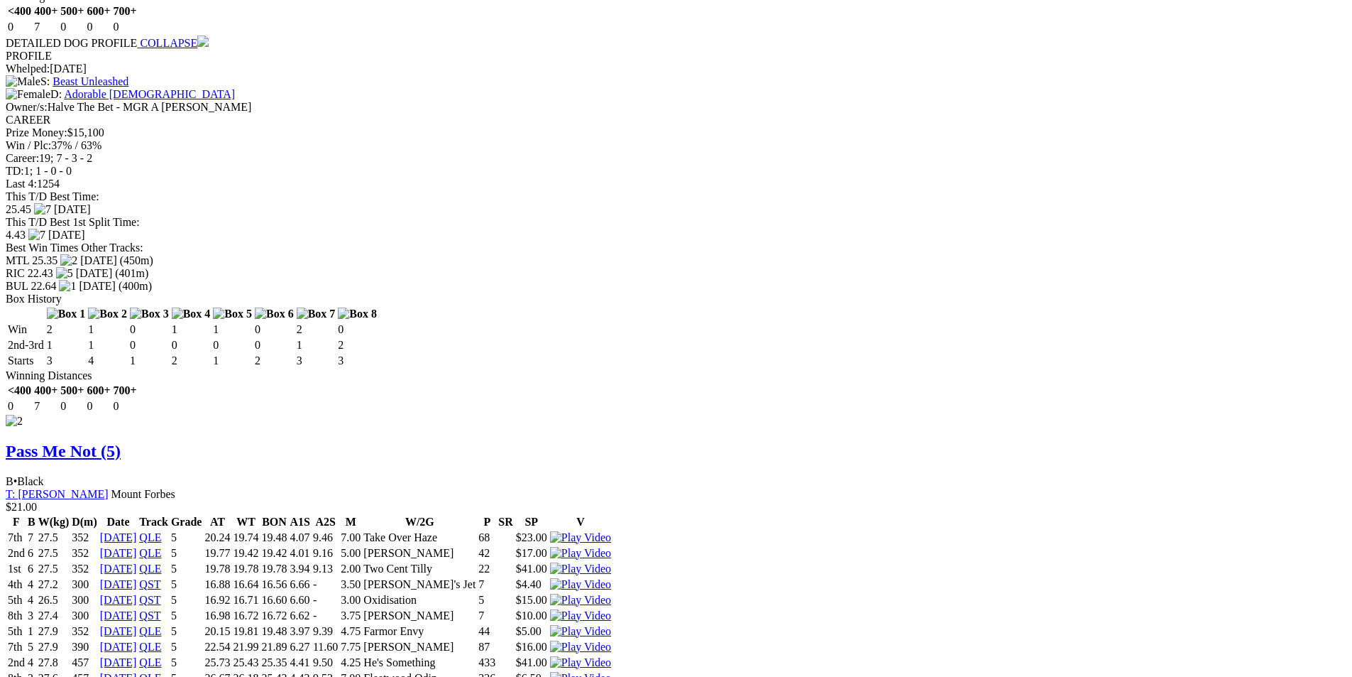
drag, startPoint x: 836, startPoint y: 44, endPoint x: 821, endPoint y: 70, distance: 29.9
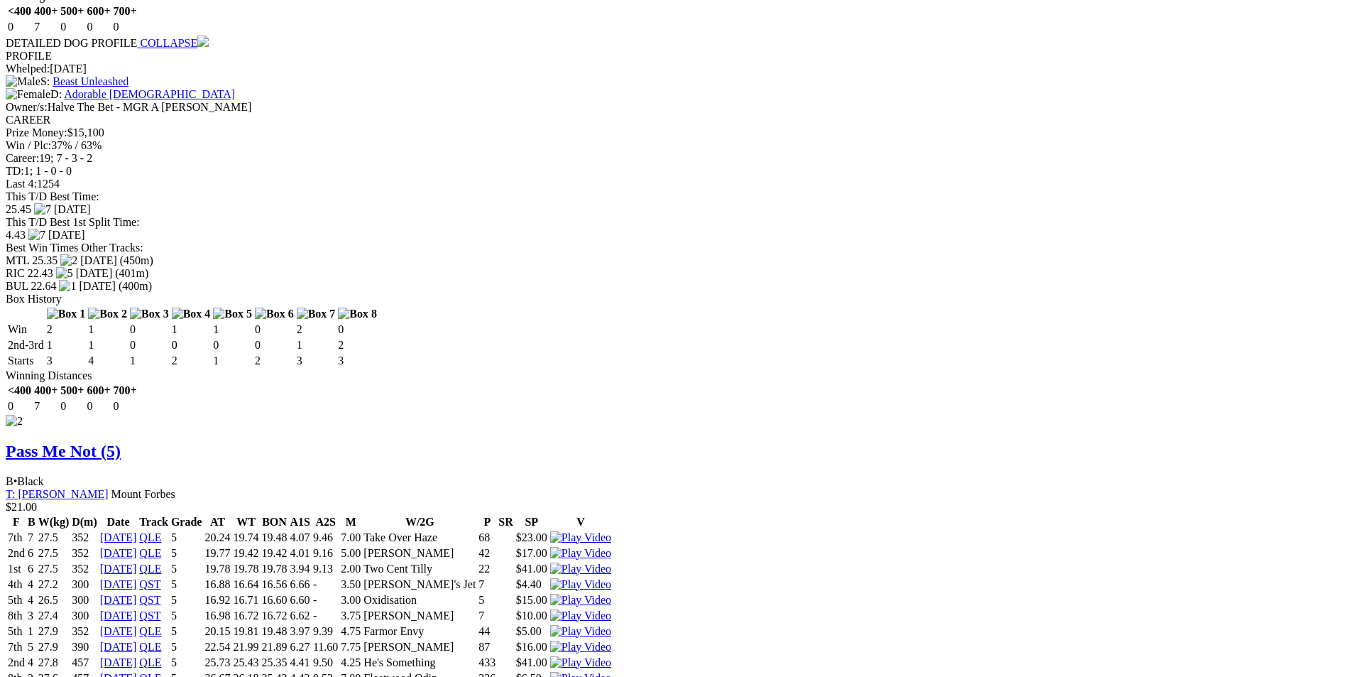
drag, startPoint x: 838, startPoint y: 37, endPoint x: 799, endPoint y: 77, distance: 56.7
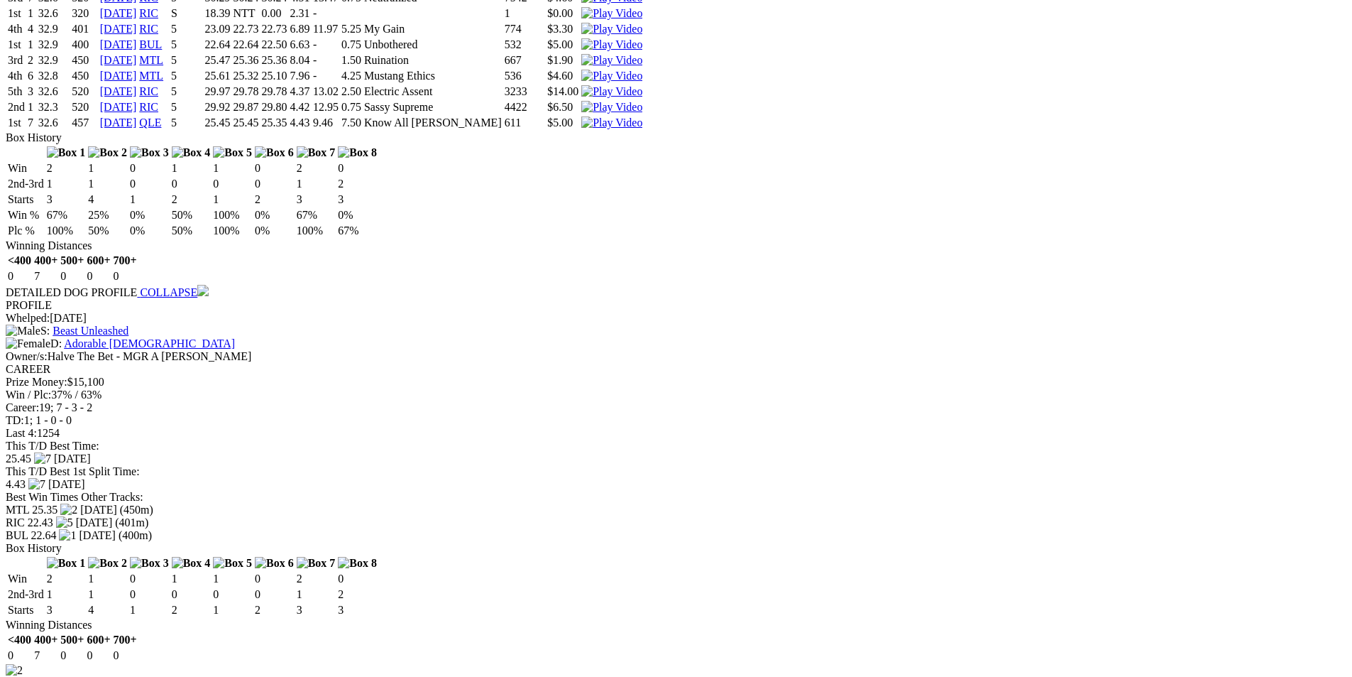
scroll to position [1633, 0]
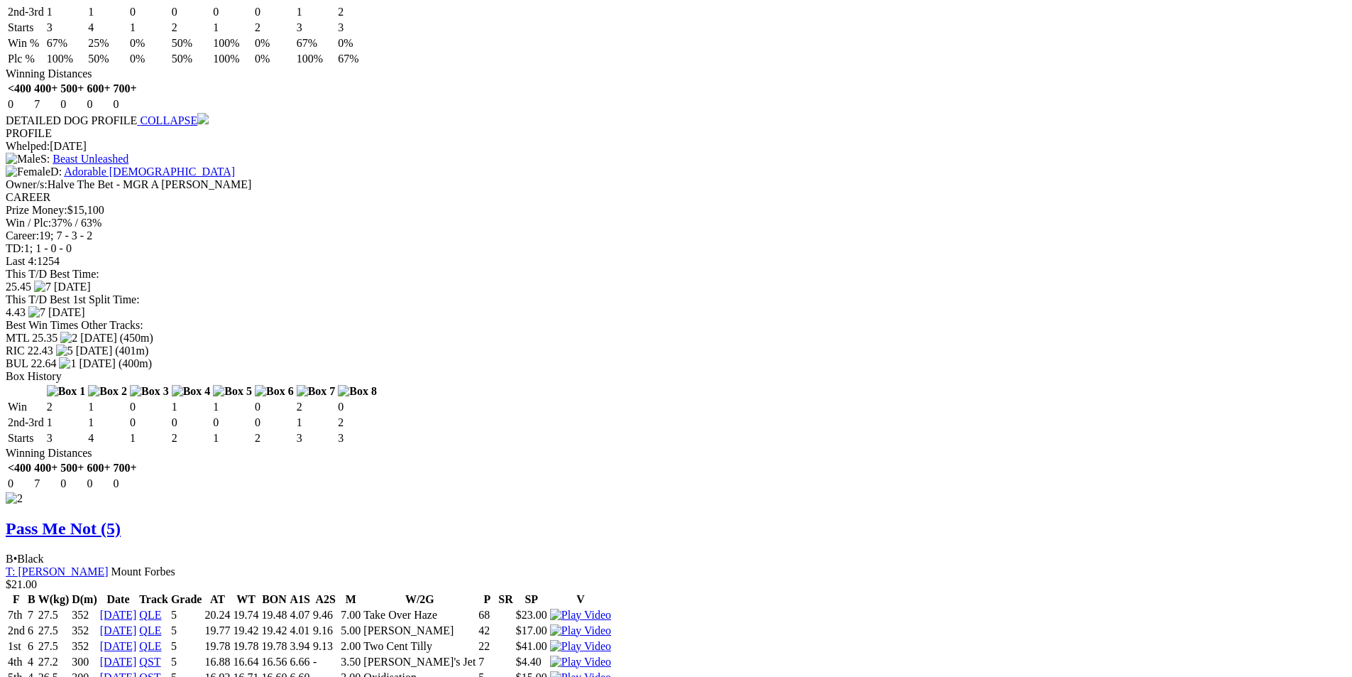
scroll to position [1846, 0]
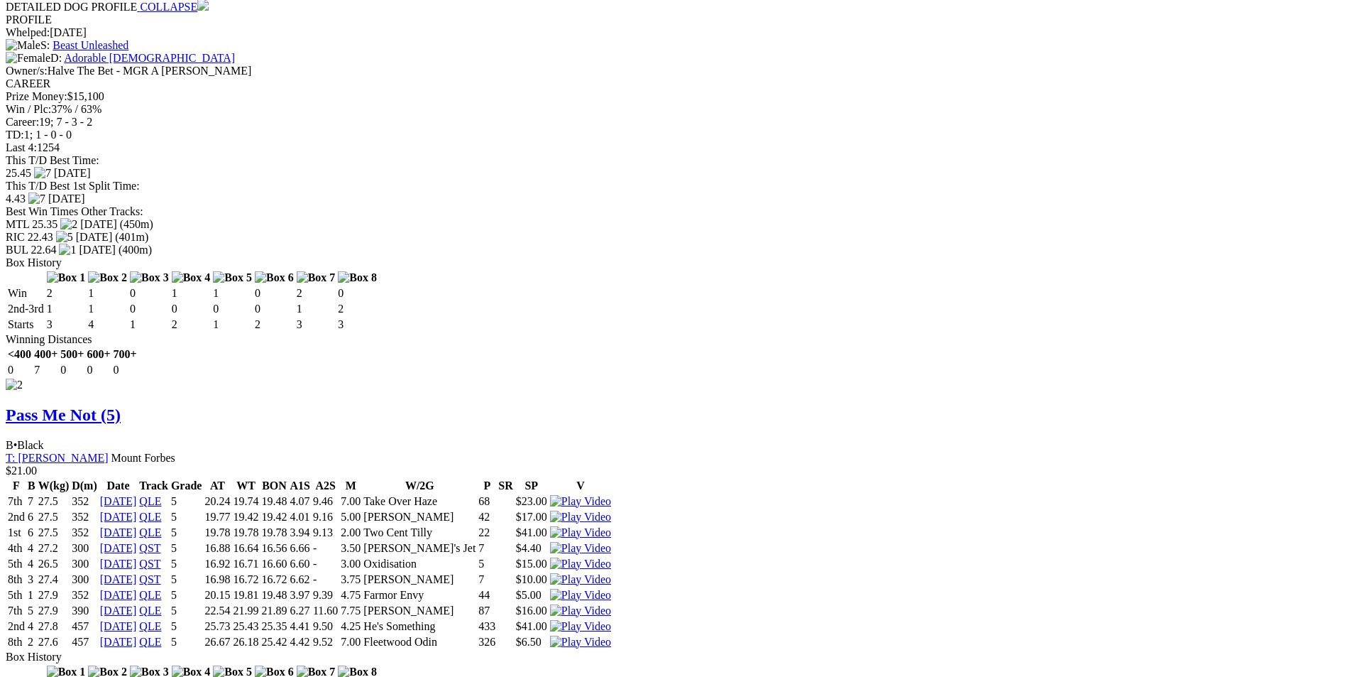
scroll to position [1988, 0]
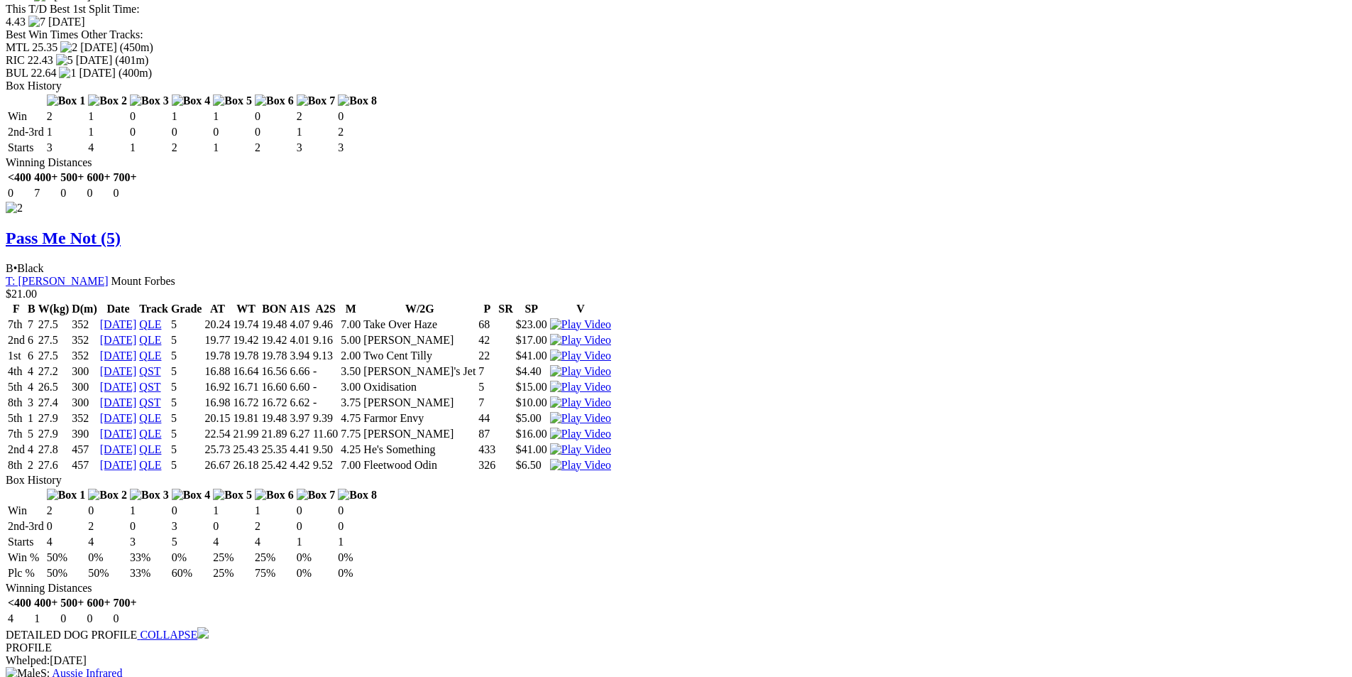
scroll to position [2201, 0]
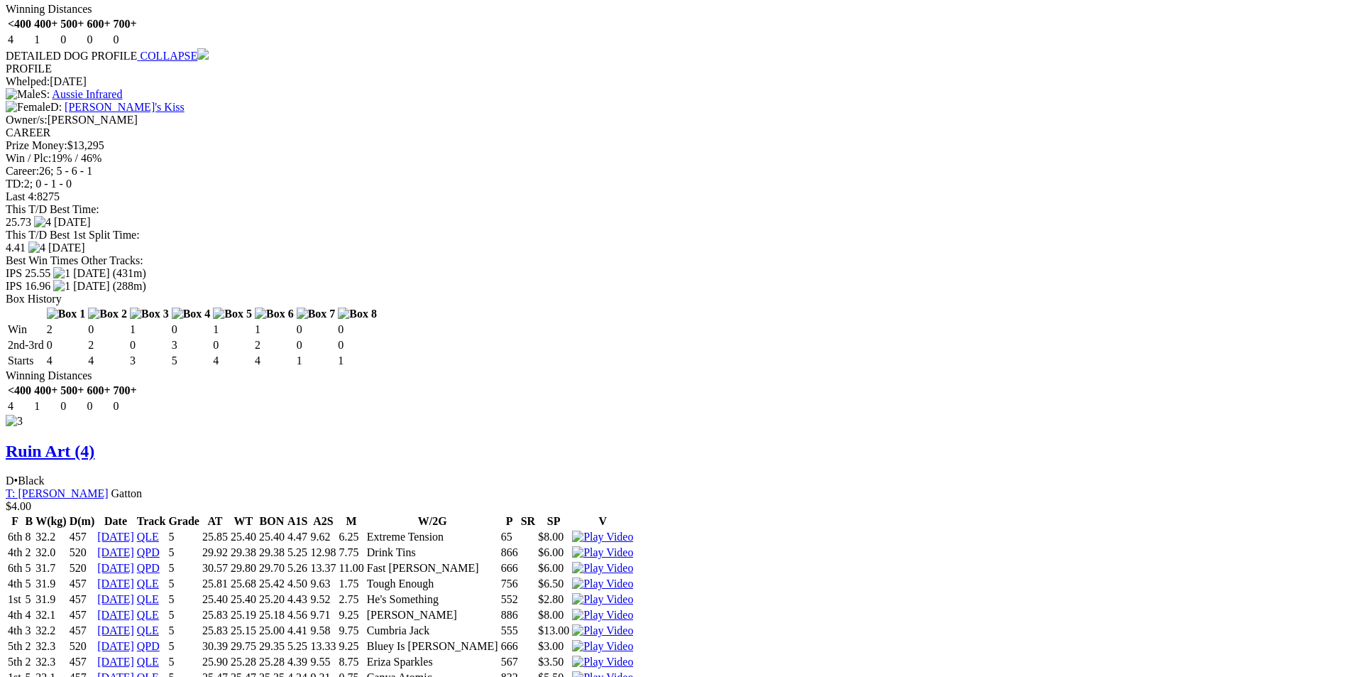
scroll to position [2674, 0]
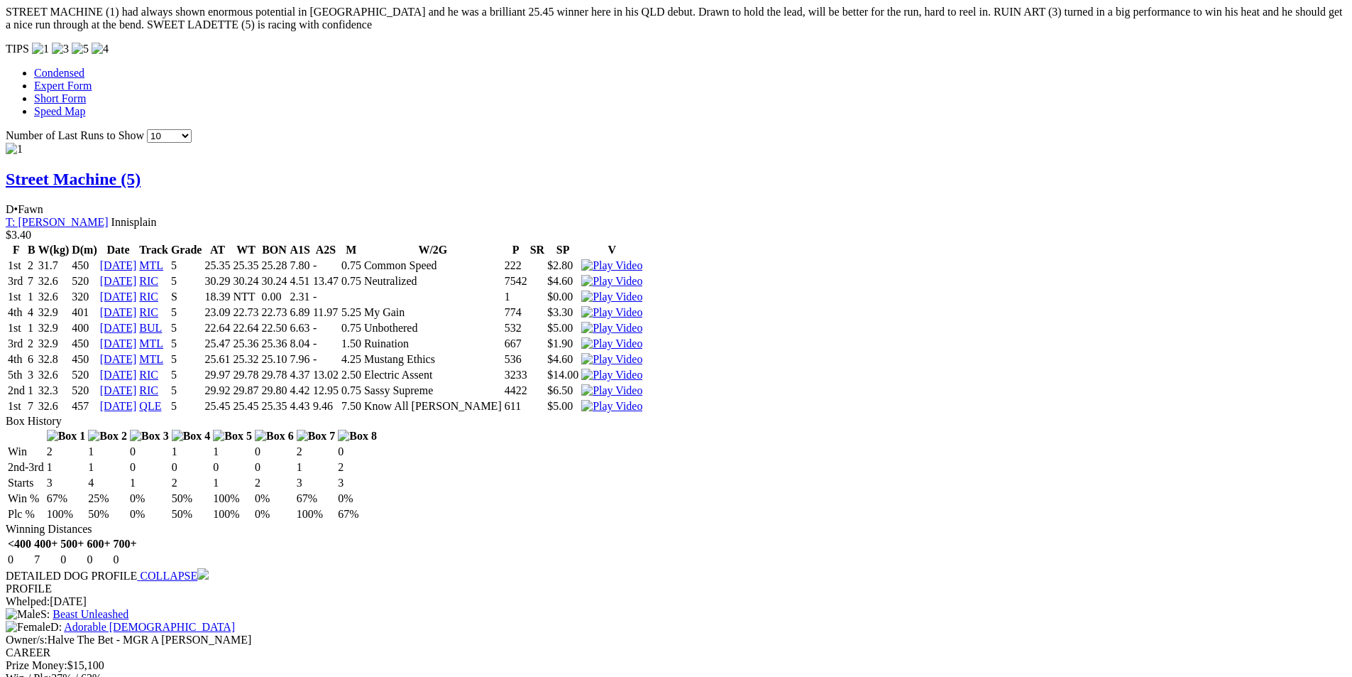
scroll to position [1396, 0]
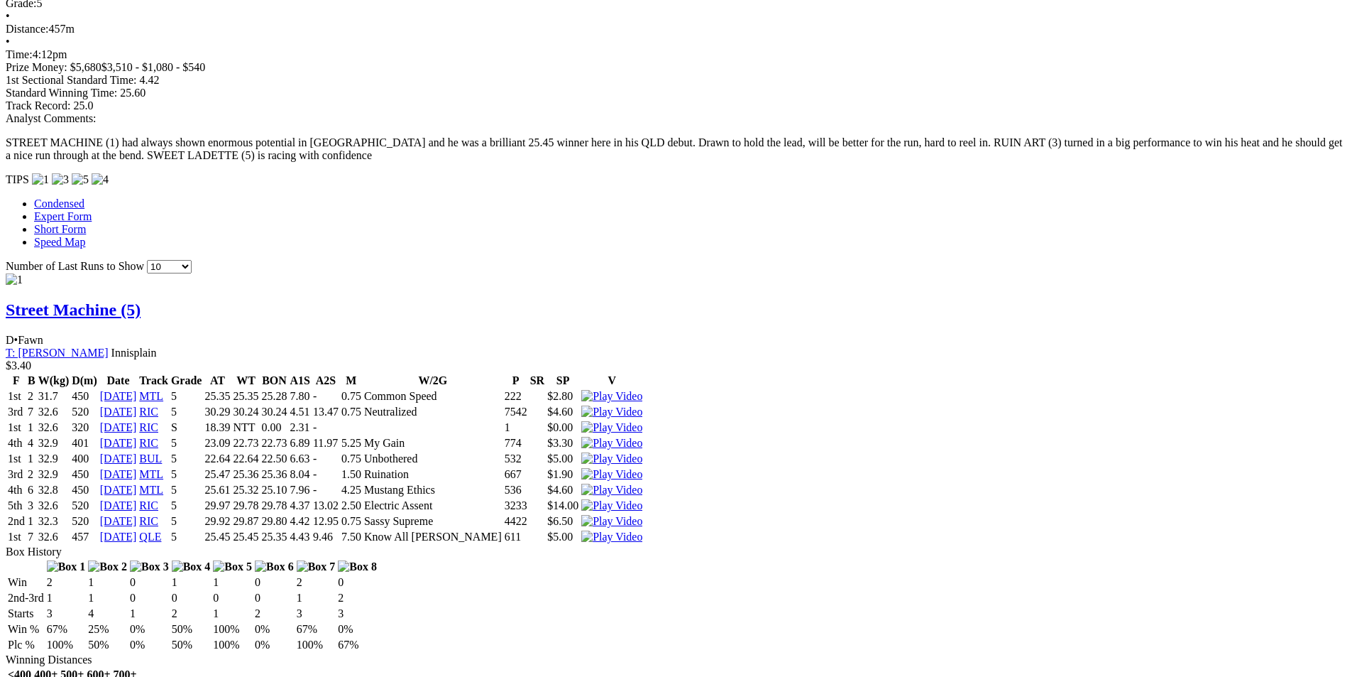
scroll to position [1325, 0]
